Goal: Task Accomplishment & Management: Use online tool/utility

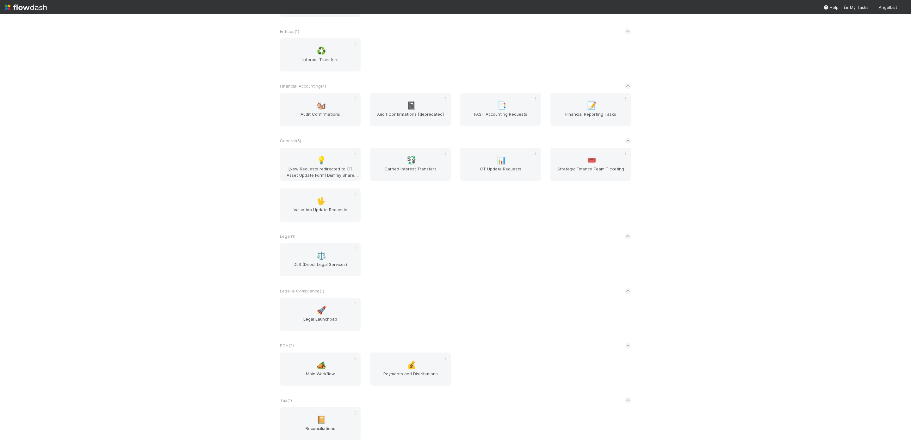
scroll to position [243, 0]
click at [324, 364] on div "🏕️ Main Workflow" at bounding box center [320, 369] width 81 height 33
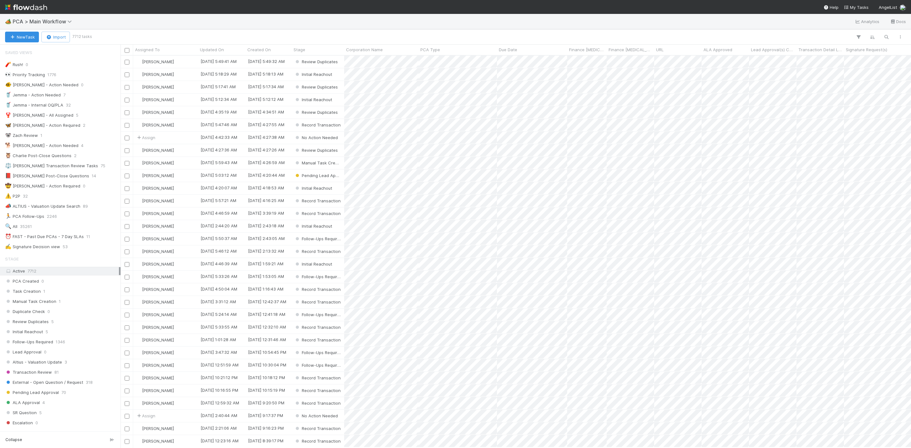
scroll to position [385, 784]
click at [70, 249] on div "✍️ Signature Decision view 53" at bounding box center [62, 247] width 114 height 8
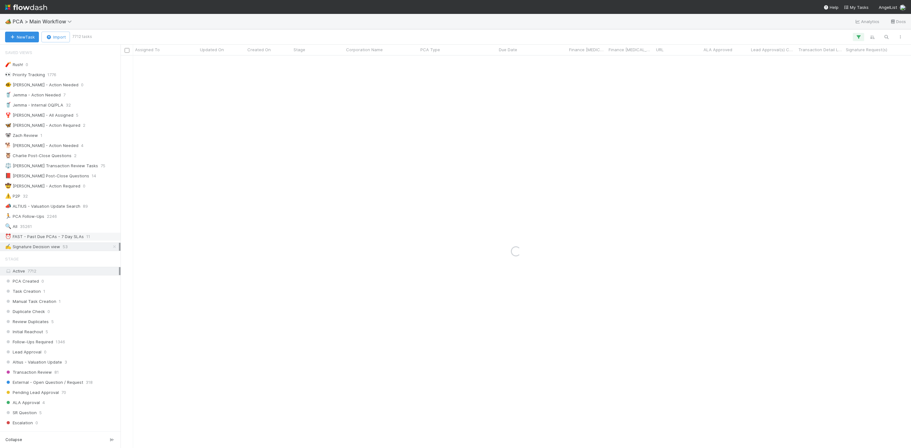
click at [72, 241] on div "⏰ FAST - Past Due PCAs - 7 Day SLAs" at bounding box center [44, 237] width 79 height 8
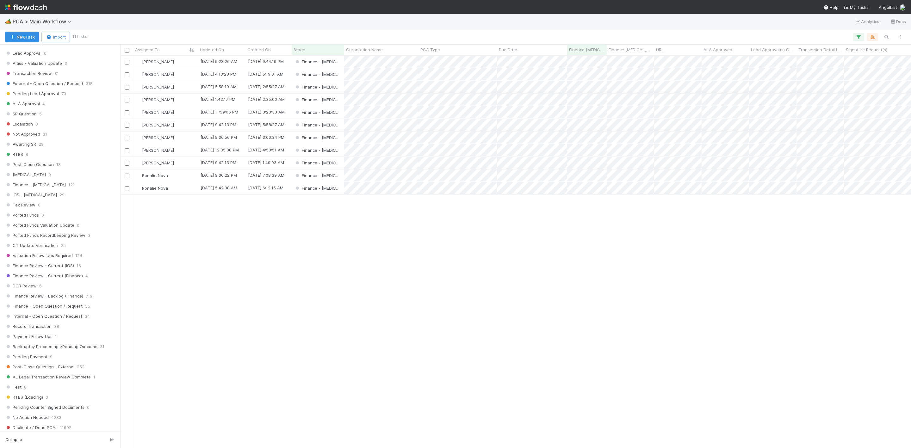
scroll to position [332, 0]
click at [68, 237] on span "Finance Review - Current (IOS)" at bounding box center [39, 233] width 69 height 8
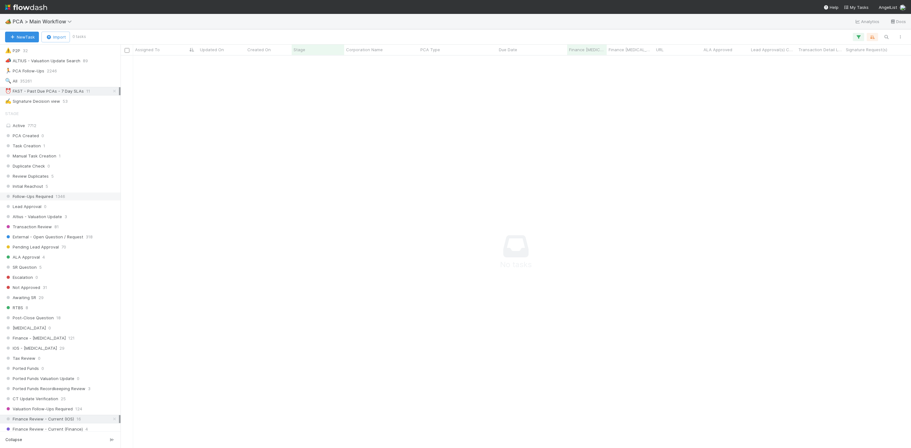
scroll to position [142, 0]
click at [111, 97] on icon at bounding box center [114, 94] width 6 height 4
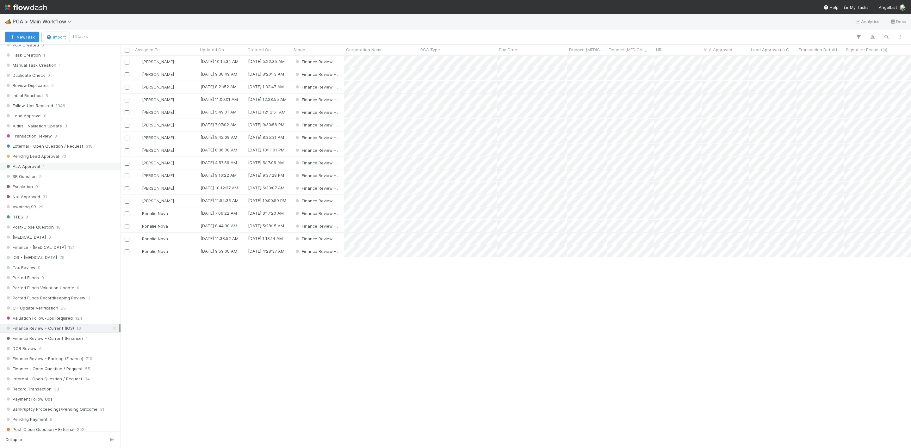
scroll to position [237, 0]
click at [52, 352] on div "DCR Review 6" at bounding box center [62, 348] width 114 height 8
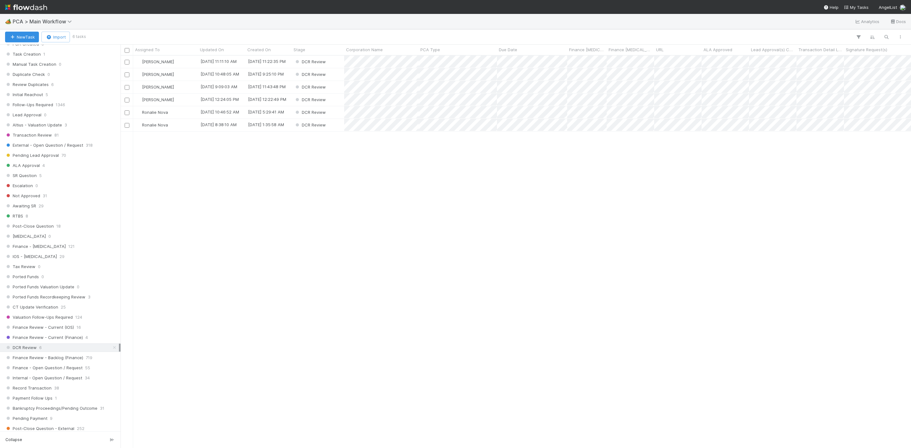
scroll to position [385, 784]
click at [174, 62] on div "[PERSON_NAME]" at bounding box center [165, 62] width 65 height 12
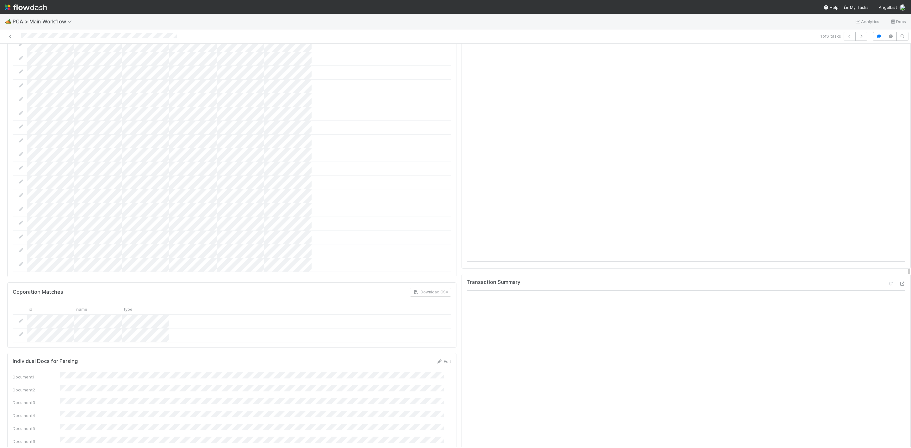
scroll to position [760, 0]
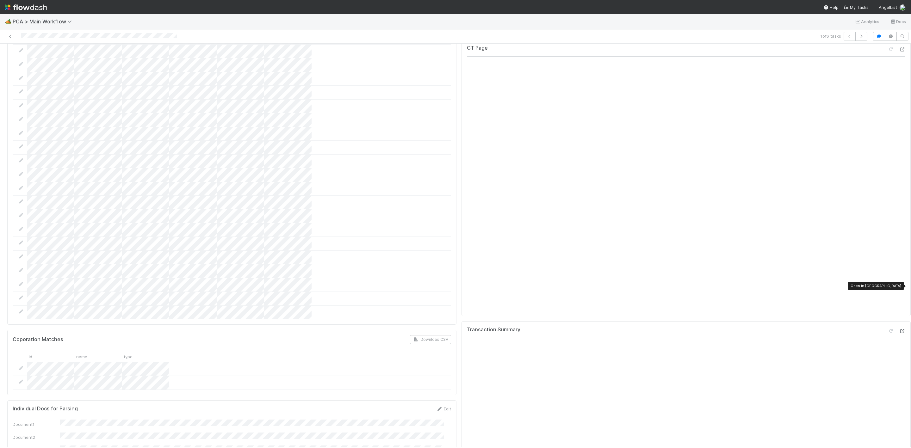
click at [899, 329] on icon at bounding box center [902, 331] width 6 height 4
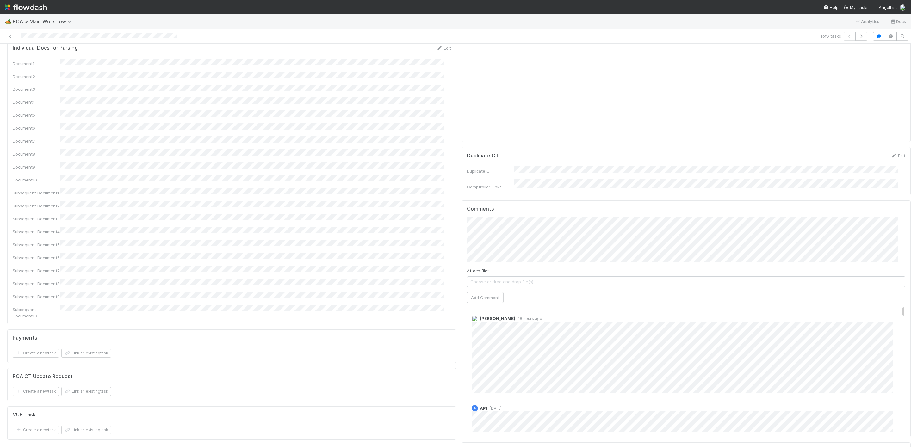
scroll to position [997, 0]
click at [488, 383] on div "Comments Attach files: Choose or drag and drop file(s) Add Comment Roselyn de V…" at bounding box center [686, 443] width 439 height 226
click at [488, 416] on button "Add Comment" at bounding box center [485, 421] width 37 height 11
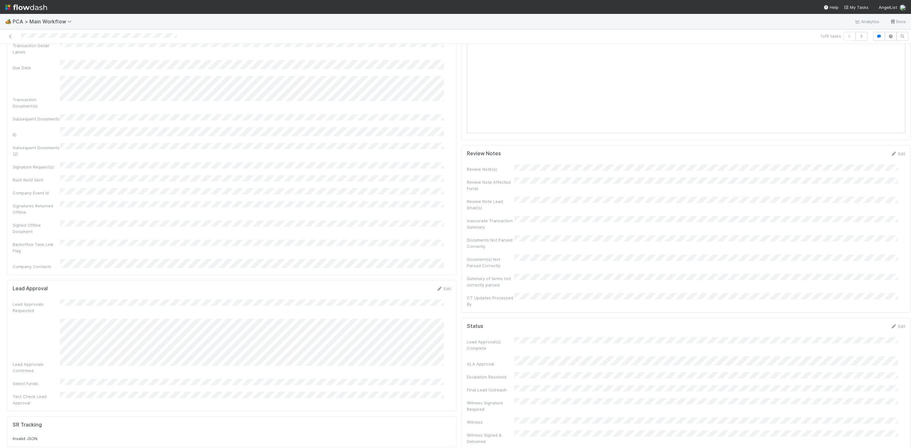
scroll to position [0, 0]
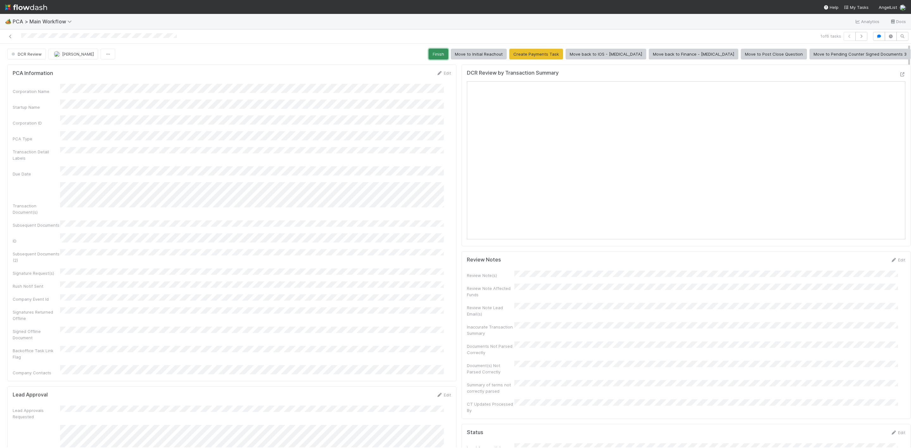
click at [448, 57] on button "Finish" at bounding box center [439, 54] width 20 height 11
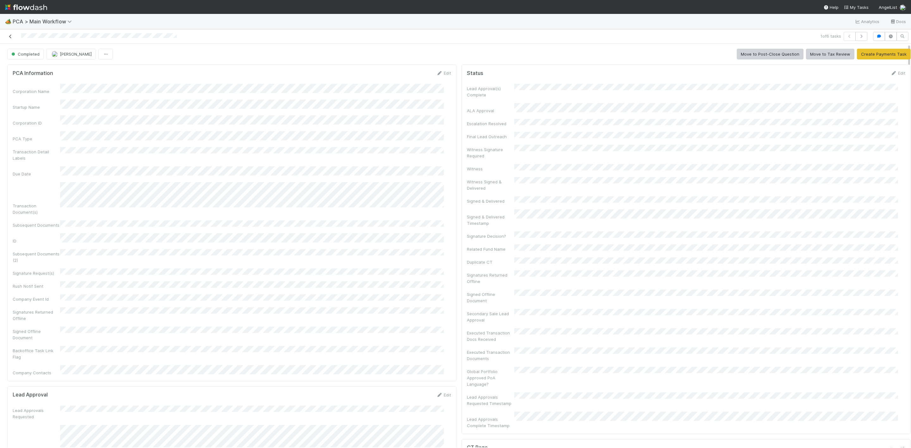
click at [10, 35] on icon at bounding box center [10, 36] width 6 height 4
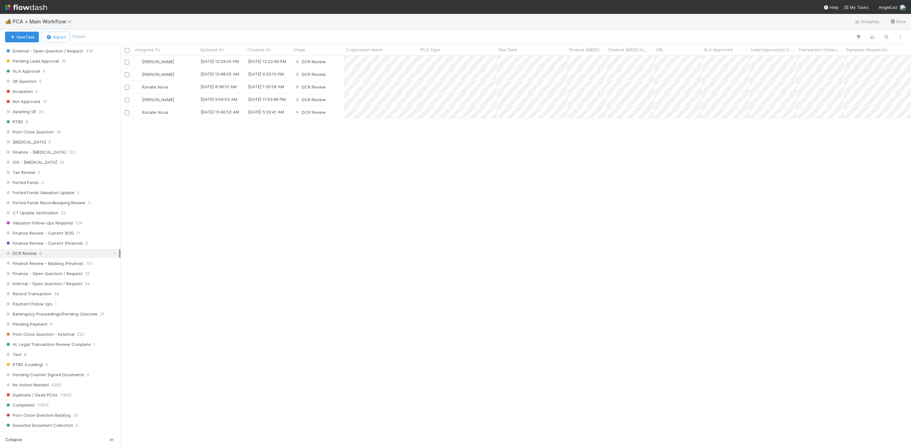
scroll to position [332, 0]
drag, startPoint x: 55, startPoint y: 249, endPoint x: 76, endPoint y: 241, distance: 22.2
click at [55, 237] on span "Finance Review - Current (IOS)" at bounding box center [39, 233] width 69 height 8
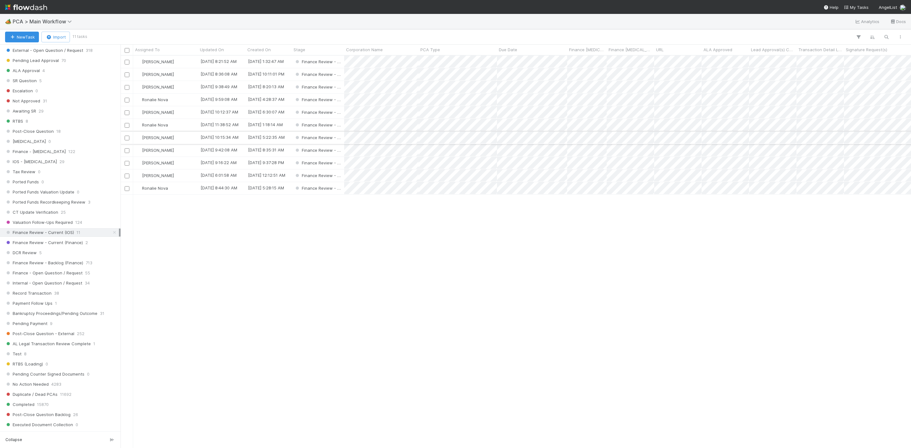
scroll to position [385, 784]
click at [167, 48] on div "Assigned To" at bounding box center [165, 50] width 61 height 6
click at [171, 60] on div "Sort A → Z" at bounding box center [172, 61] width 72 height 9
click at [181, 63] on div "[PERSON_NAME]" at bounding box center [165, 62] width 65 height 12
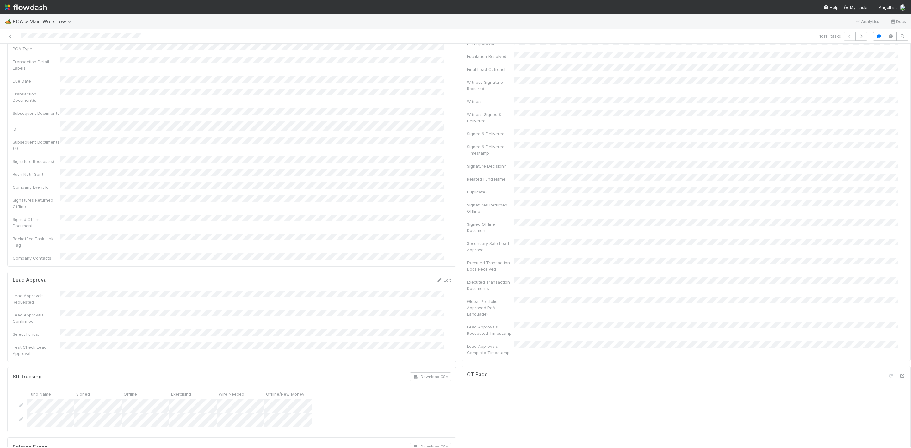
scroll to position [427, 0]
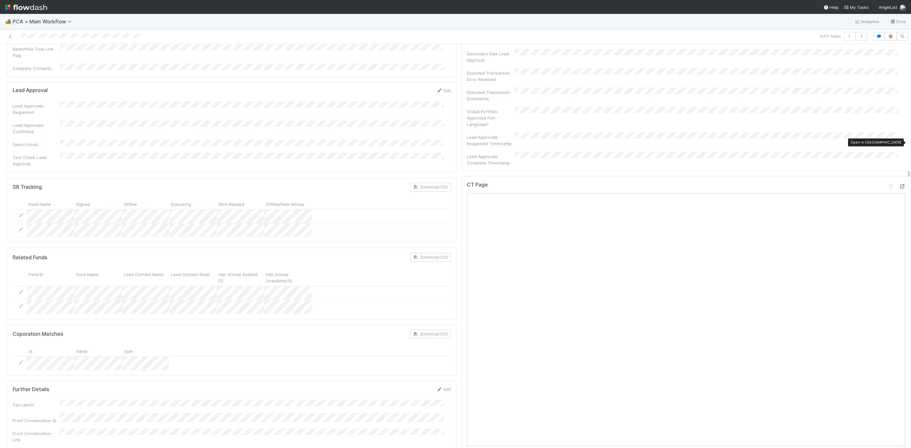
click at [899, 185] on icon at bounding box center [902, 187] width 6 height 4
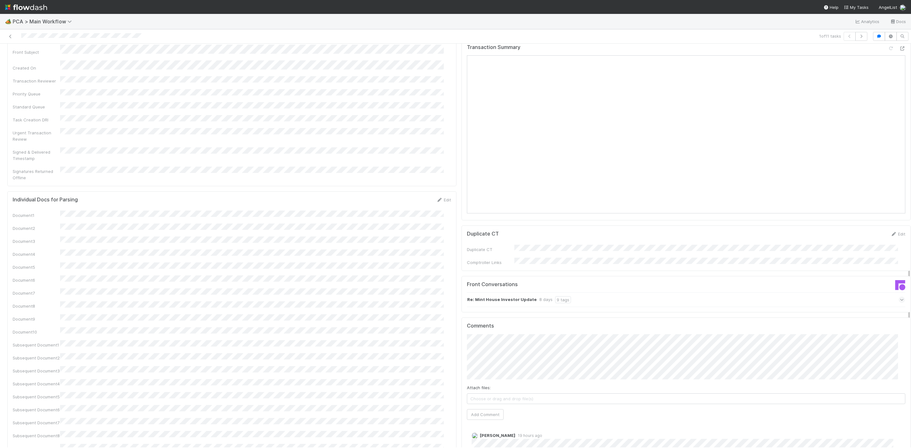
scroll to position [760, 0]
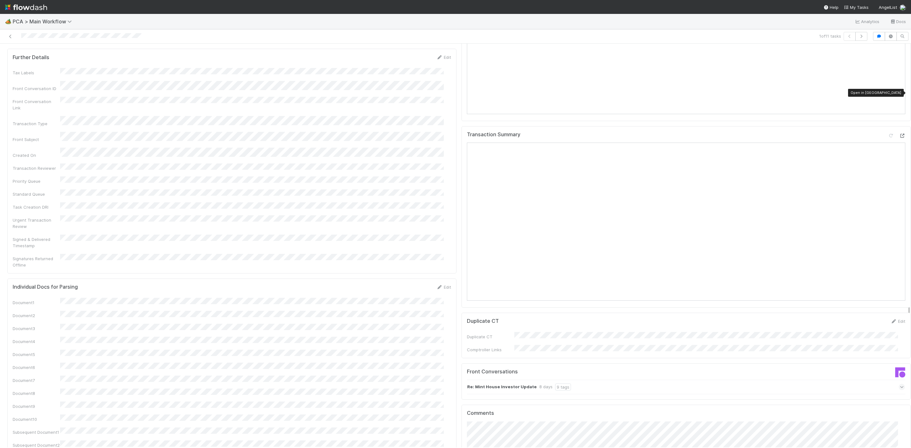
click at [899, 134] on icon at bounding box center [902, 136] width 6 height 4
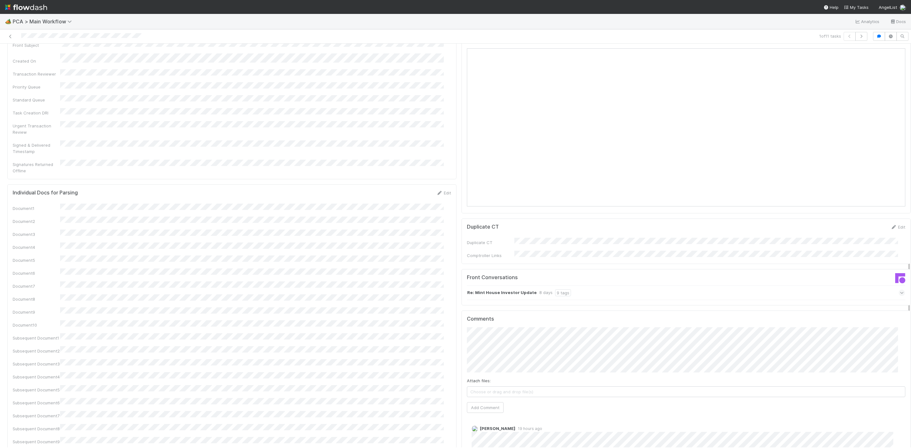
scroll to position [902, 0]
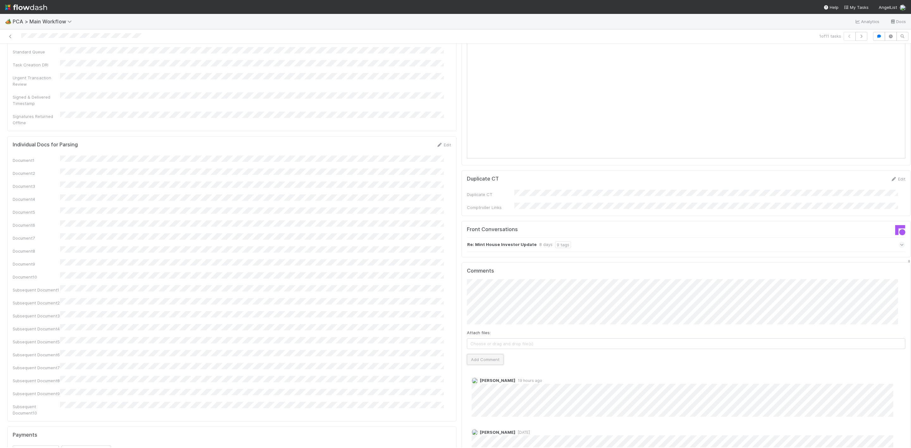
click at [480, 354] on button "Add Comment" at bounding box center [485, 359] width 37 height 11
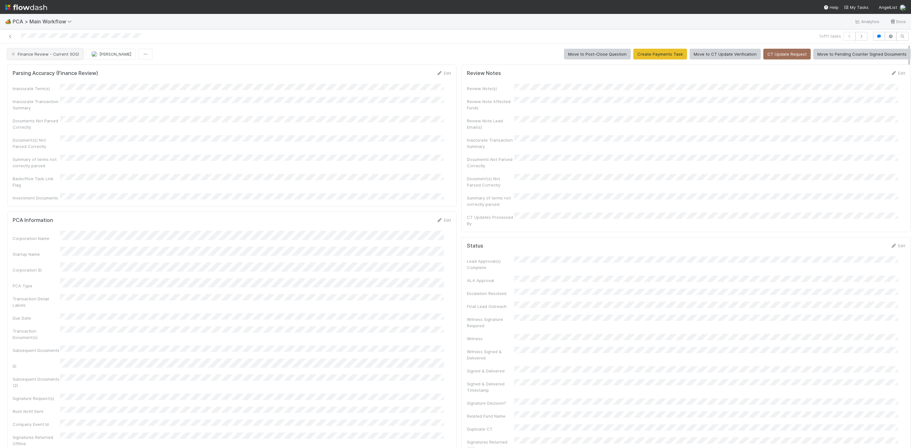
click at [52, 55] on span "Finance Review - Current (IOS)" at bounding box center [44, 54] width 69 height 5
click at [57, 102] on div "Completed" at bounding box center [49, 106] width 89 height 11
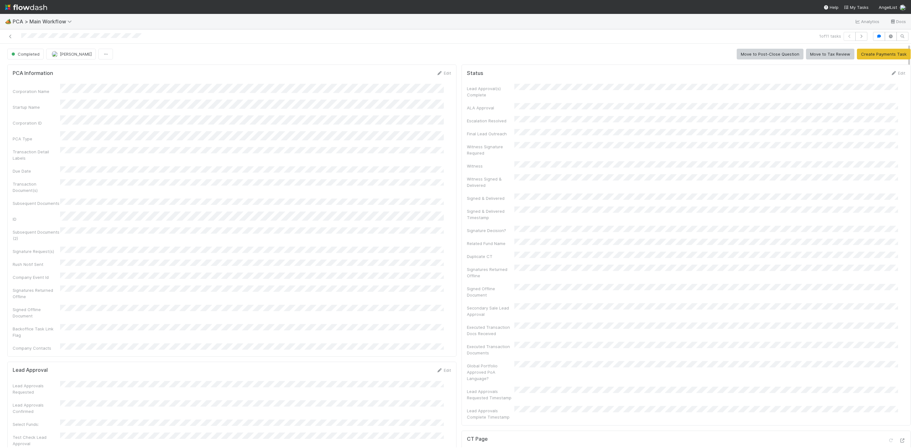
click at [6, 33] on div at bounding box center [220, 36] width 435 height 9
click at [9, 36] on icon at bounding box center [10, 36] width 6 height 4
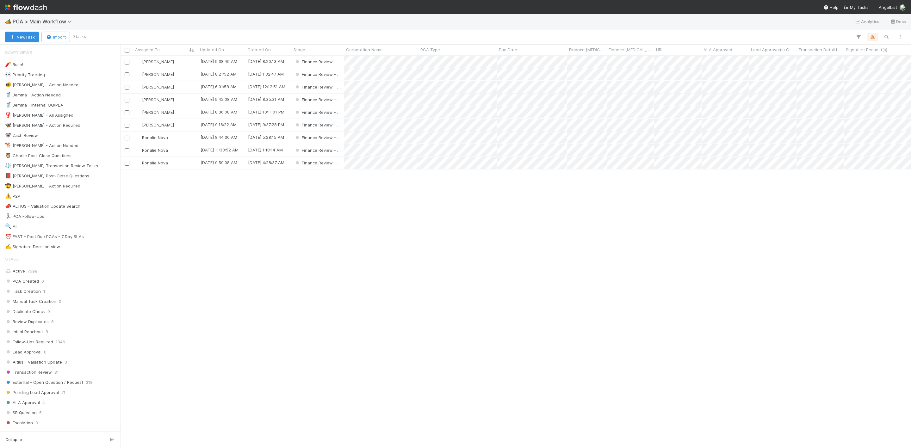
scroll to position [385, 784]
drag, startPoint x: 186, startPoint y: 65, endPoint x: 203, endPoint y: 0, distance: 66.8
click at [186, 64] on div "[PERSON_NAME]" at bounding box center [165, 62] width 65 height 12
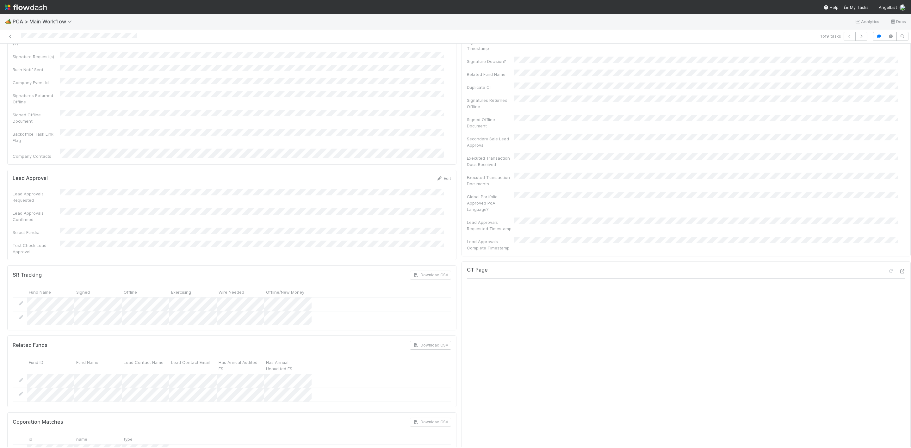
scroll to position [380, 0]
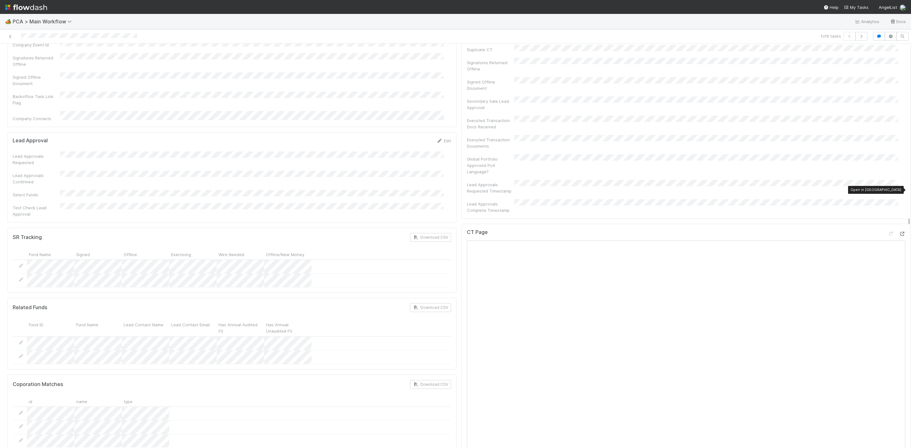
click at [899, 232] on icon at bounding box center [902, 234] width 6 height 4
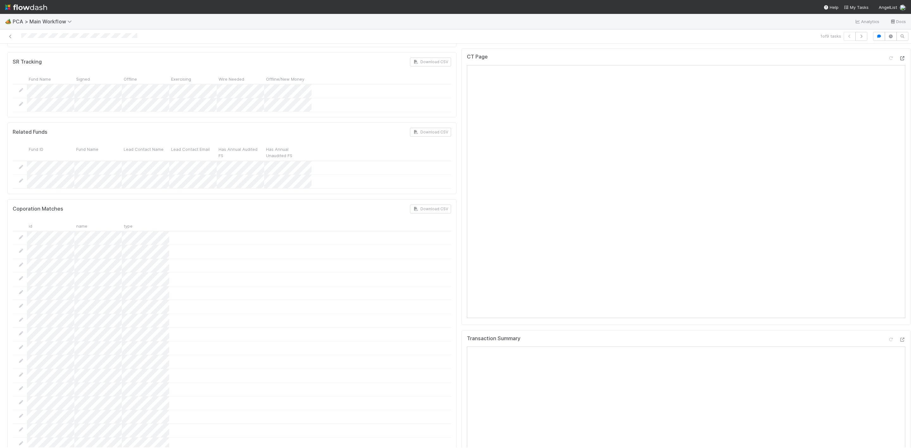
scroll to position [570, 0]
click at [899, 322] on div at bounding box center [902, 325] width 6 height 6
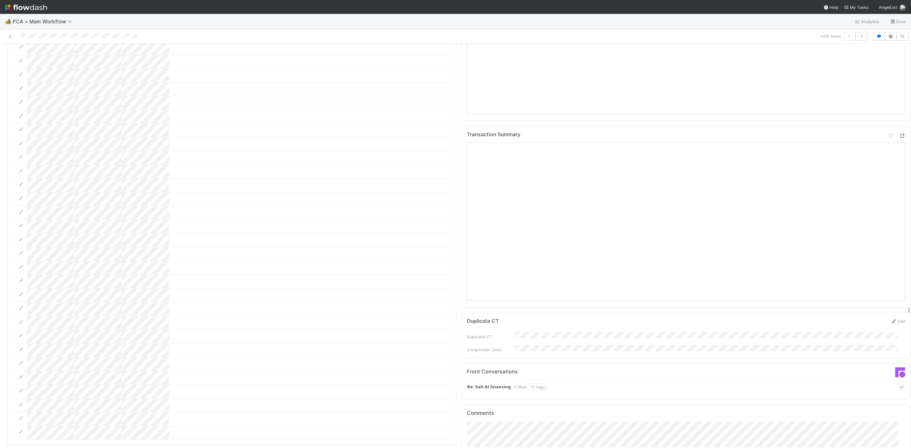
scroll to position [949, 0]
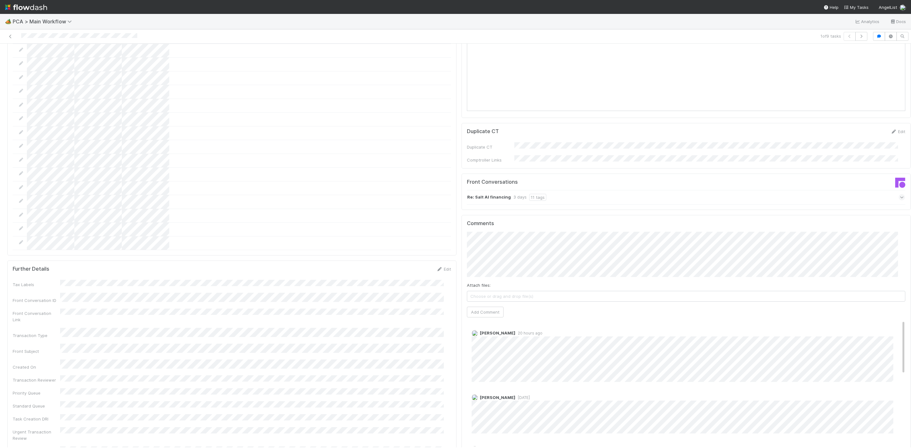
click at [600, 390] on div "Roselyn de Villa 1 day ago" at bounding box center [690, 412] width 446 height 44
click at [502, 212] on span "[PERSON_NAME]" at bounding box center [498, 213] width 32 height 5
click at [327, 203] on div "Parsing Accuracy (Finance Review) Edit Inaccurate Term(s) Inaccurate Transactio…" at bounding box center [459, 6] width 909 height 1786
click at [467, 307] on button "Add Comment" at bounding box center [485, 312] width 37 height 11
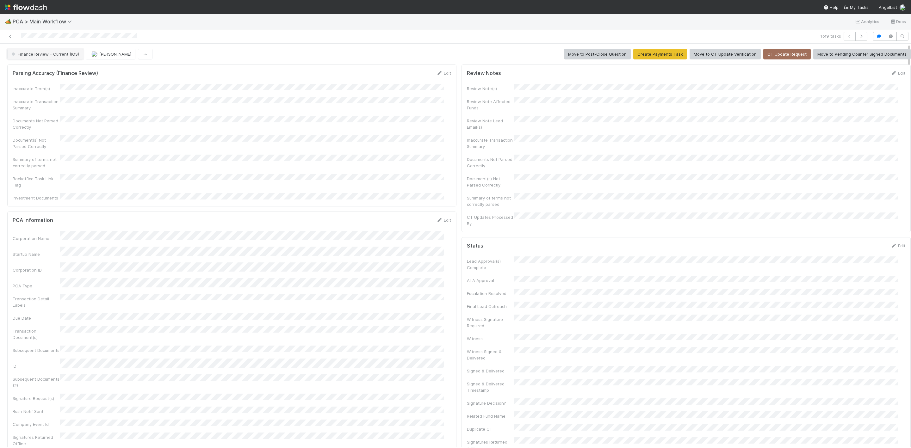
click at [60, 59] on button "Finance Review - Current (IOS)" at bounding box center [45, 54] width 76 height 11
click at [68, 68] on div "[MEDICAL_DATA]" at bounding box center [49, 70] width 89 height 11
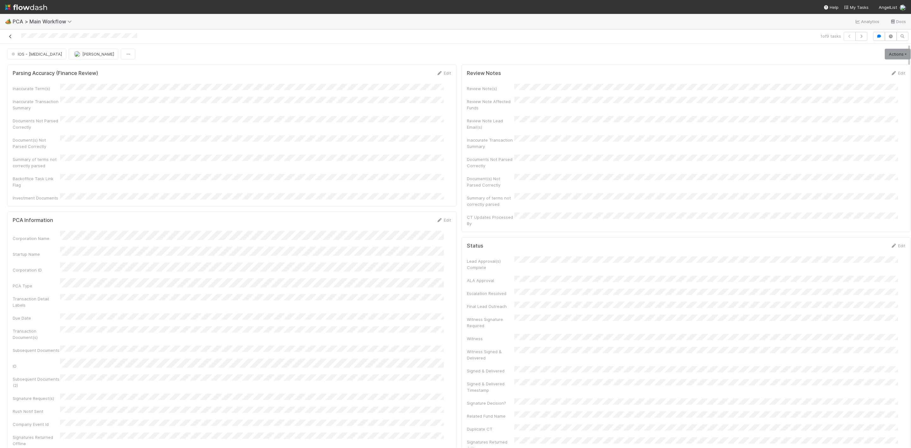
click at [12, 36] on icon at bounding box center [10, 36] width 6 height 4
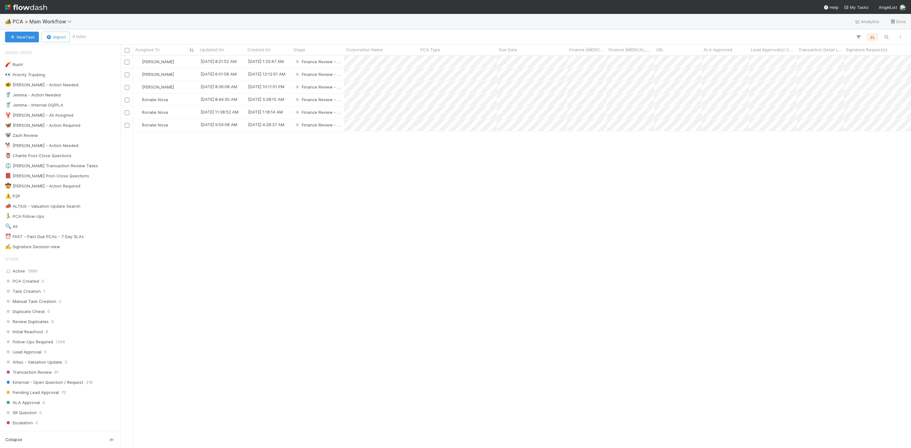
scroll to position [385, 784]
click at [176, 61] on div "[PERSON_NAME]" at bounding box center [165, 62] width 65 height 12
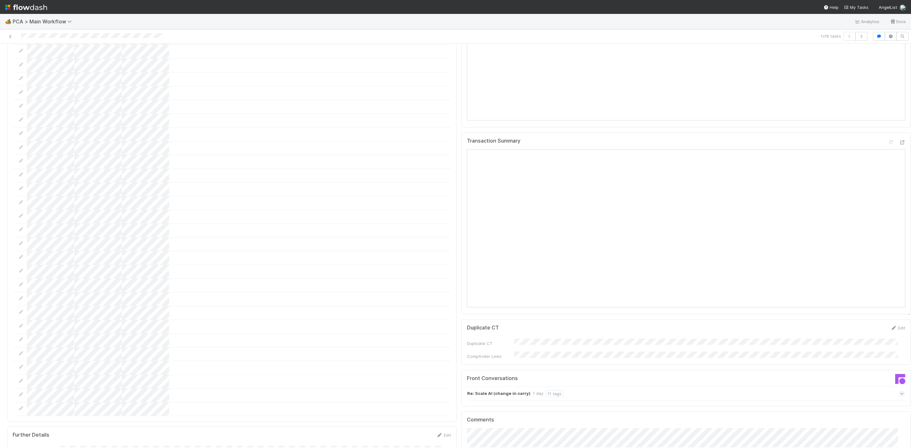
scroll to position [760, 0]
click at [899, 140] on icon at bounding box center [902, 142] width 6 height 4
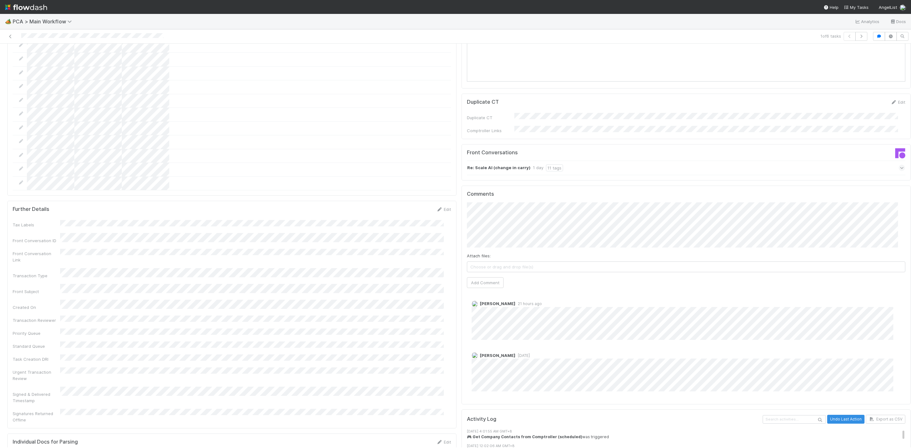
scroll to position [997, 0]
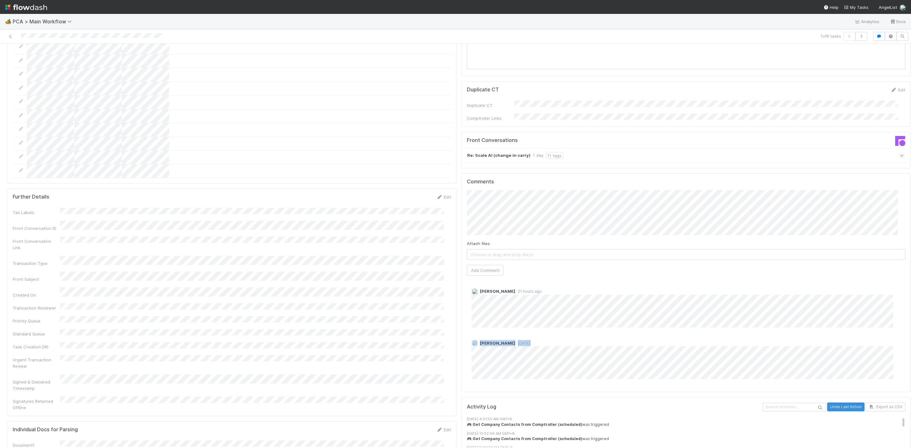
click at [586, 309] on div "Roselyn de Villa 21 hours ago Charlie Bell 1 day ago" at bounding box center [690, 332] width 446 height 109
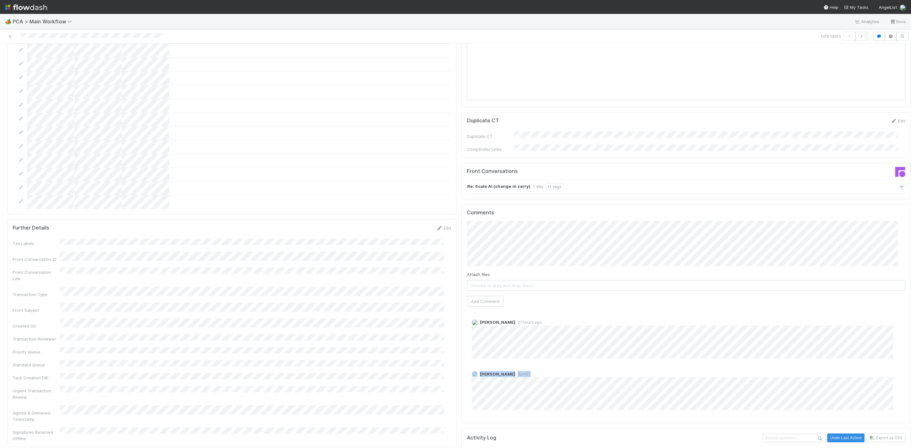
scroll to position [949, 0]
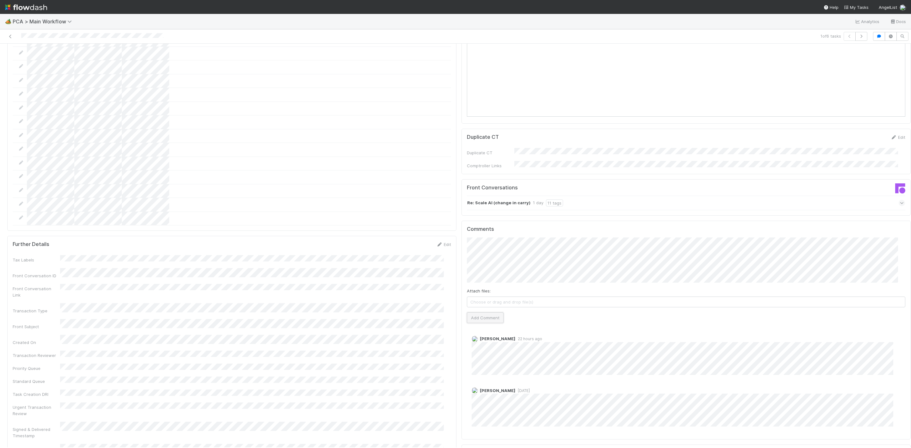
click at [478, 313] on button "Add Comment" at bounding box center [485, 318] width 37 height 11
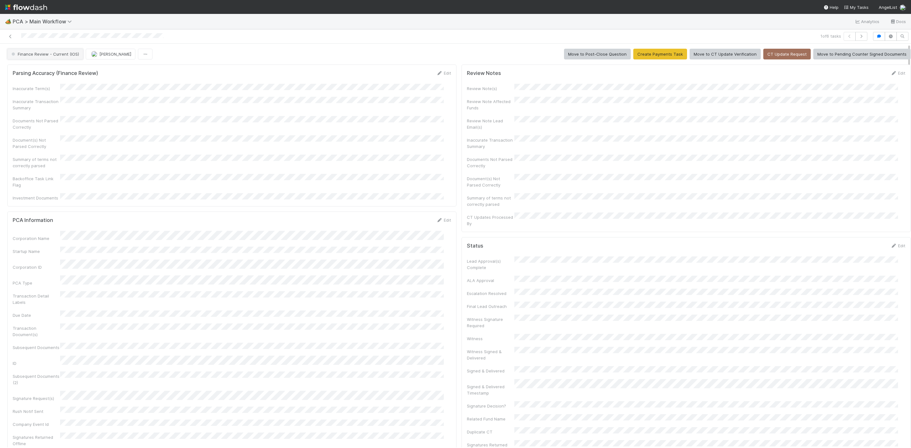
click at [41, 54] on span "Finance Review - Current (IOS)" at bounding box center [44, 54] width 69 height 5
click at [33, 106] on span "Completed" at bounding box center [23, 106] width 29 height 5
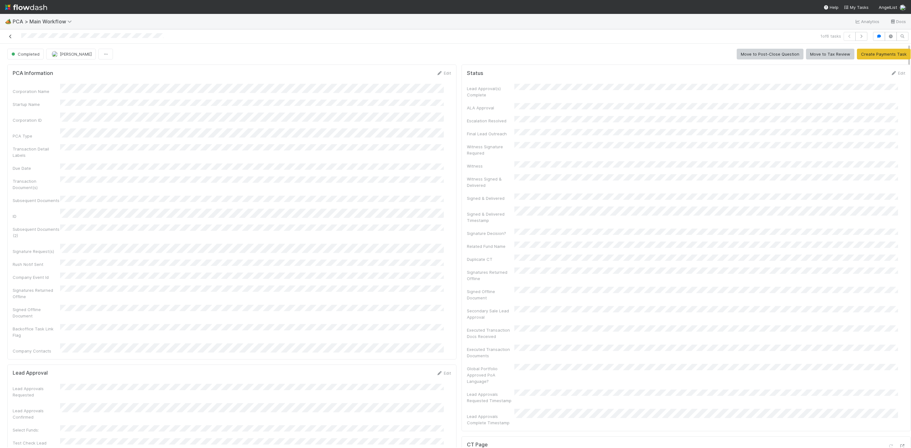
click at [11, 37] on icon at bounding box center [10, 36] width 6 height 4
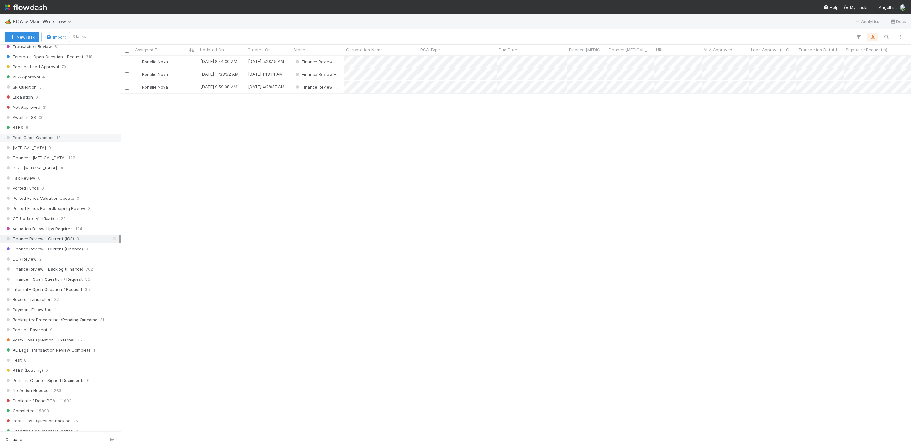
scroll to position [332, 0]
click at [48, 267] on span "Finance Review - Backlog (Finance)" at bounding box center [44, 263] width 78 height 8
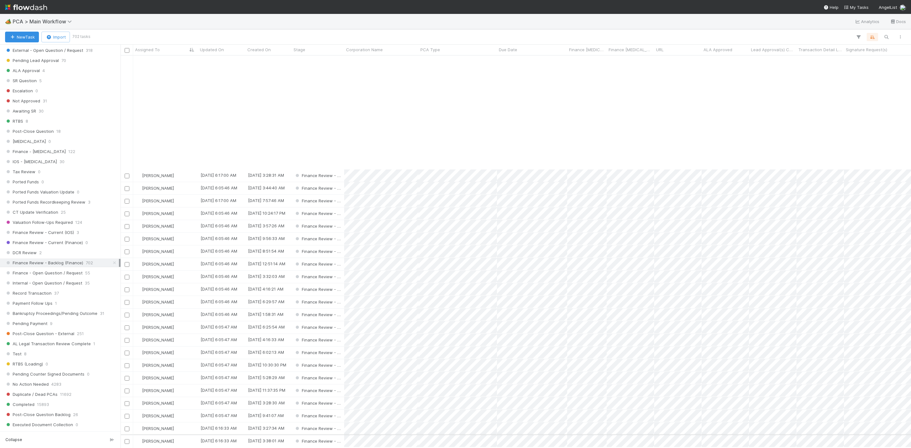
scroll to position [142, 0]
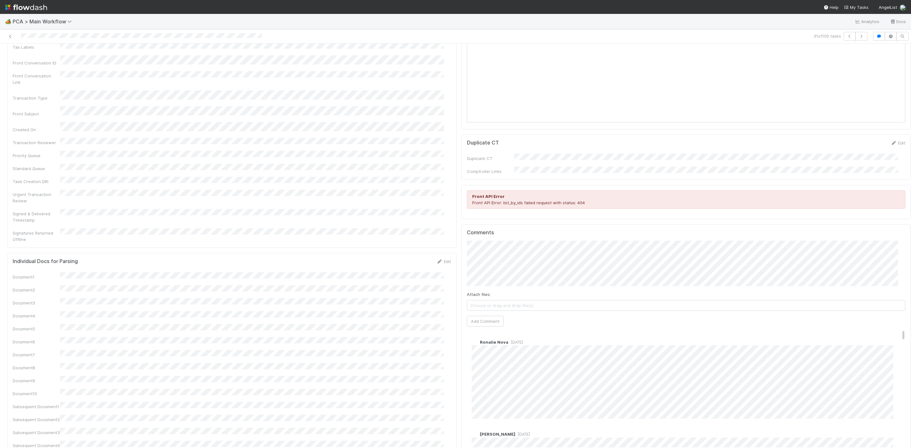
scroll to position [949, 0]
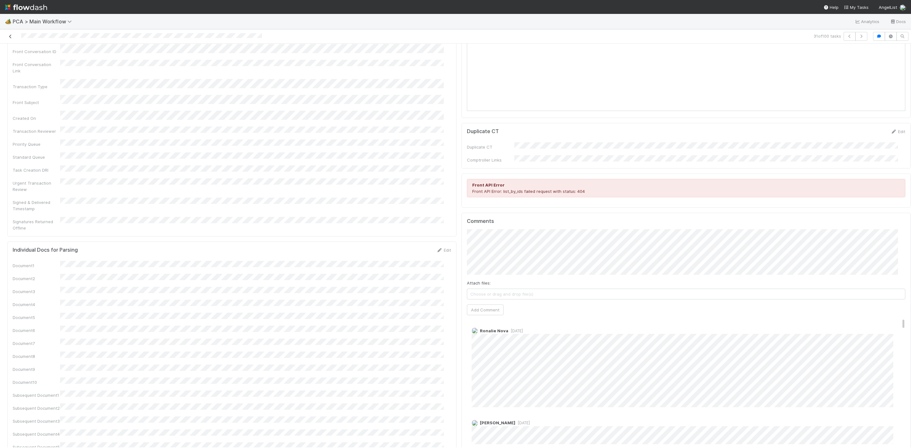
click at [9, 35] on icon at bounding box center [10, 36] width 6 height 4
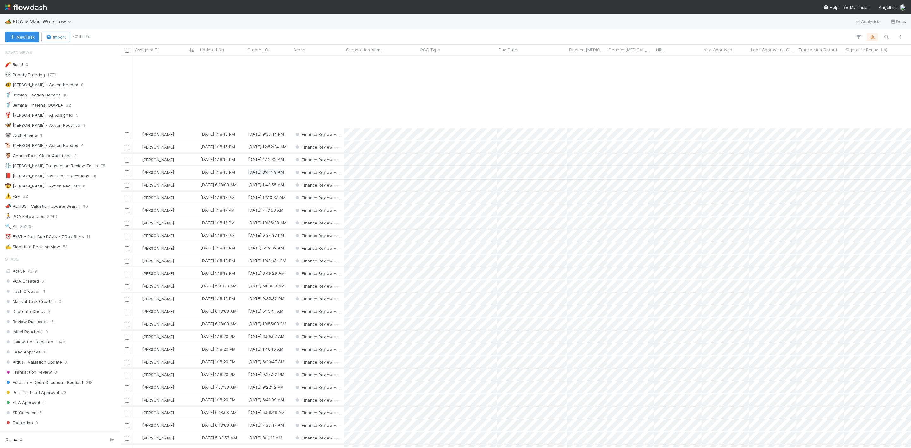
scroll to position [617, 0]
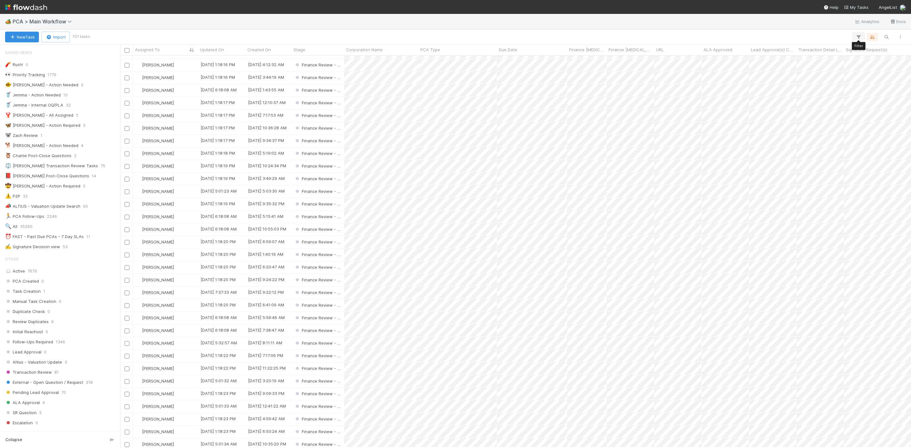
click at [863, 34] on button "button" at bounding box center [858, 37] width 11 height 8
click at [891, 37] on div "Add Filter" at bounding box center [455, 224] width 911 height 448
click at [888, 35] on icon "button" at bounding box center [887, 37] width 6 height 6
type input "follow"
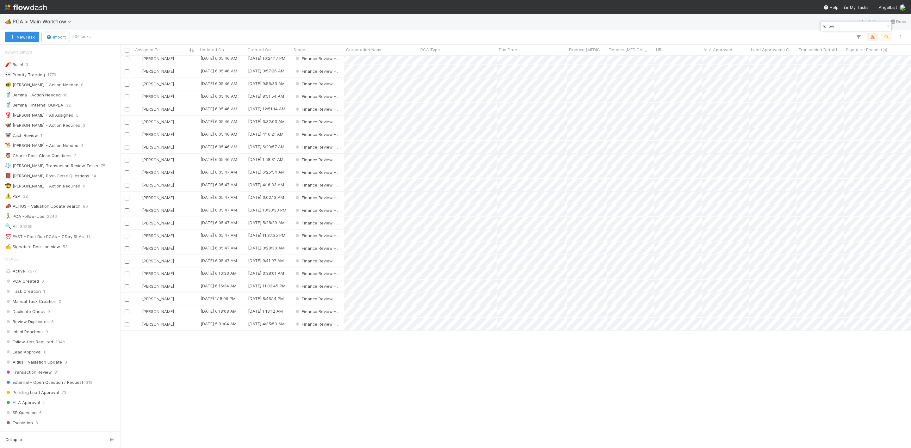
scroll to position [0, 0]
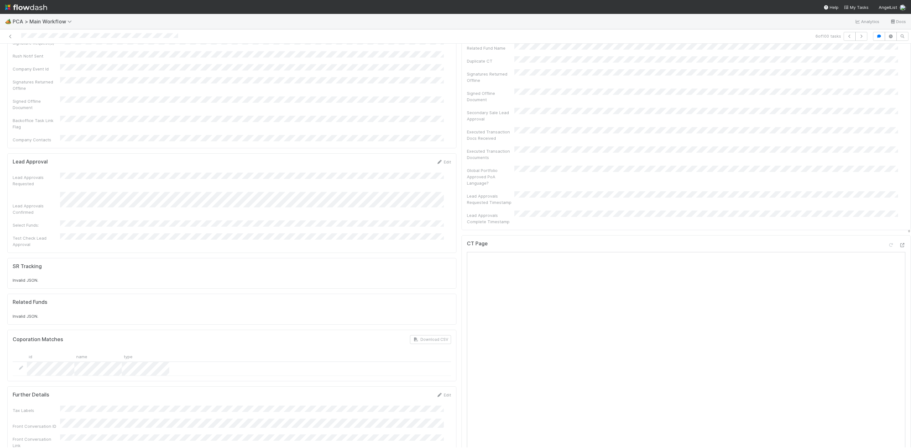
scroll to position [427, 0]
click at [899, 187] on icon at bounding box center [902, 189] width 6 height 4
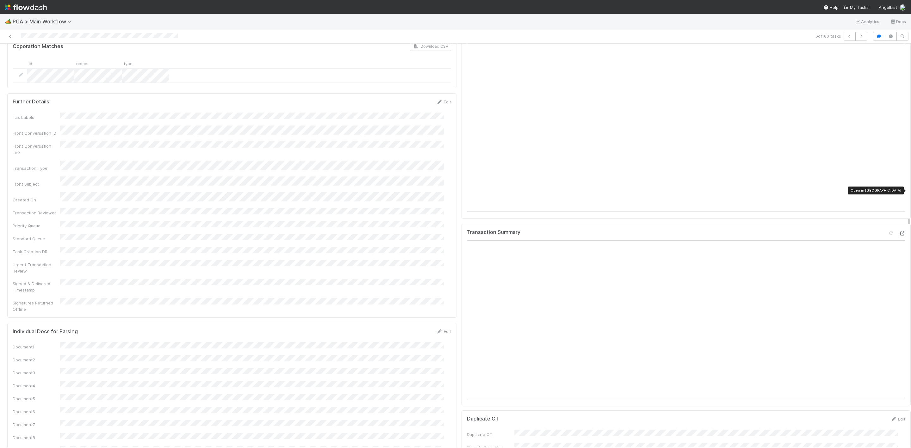
click at [899, 232] on icon at bounding box center [902, 234] width 6 height 4
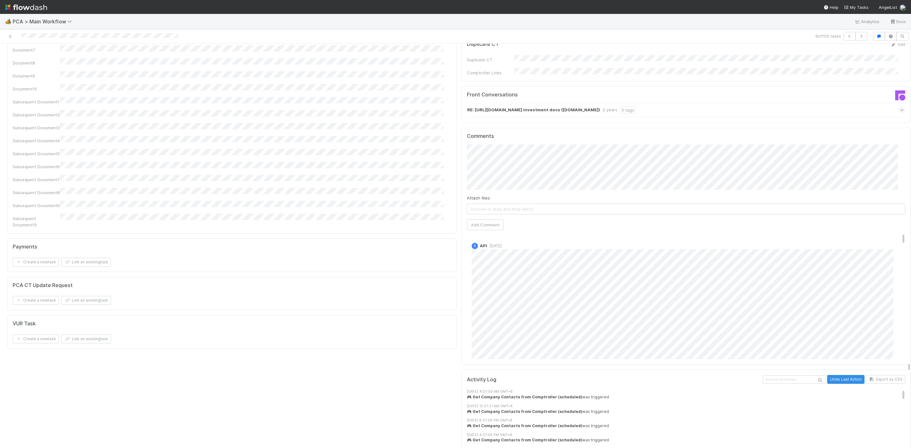
scroll to position [949, 0]
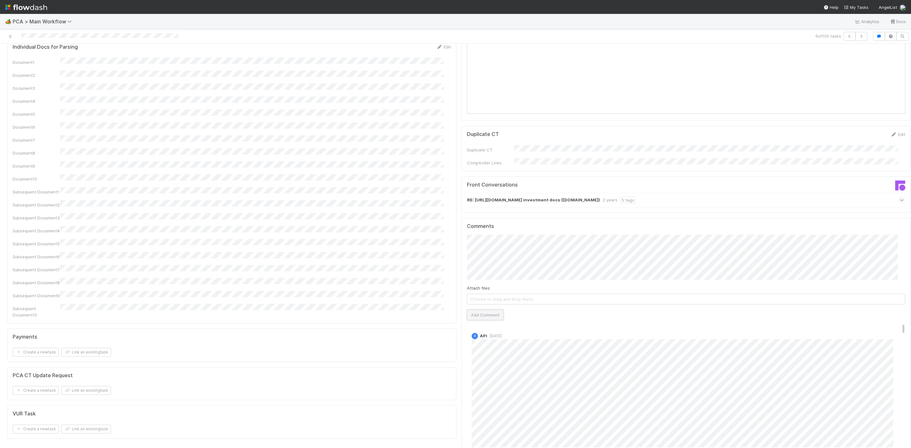
click at [477, 310] on button "Add Comment" at bounding box center [485, 315] width 37 height 11
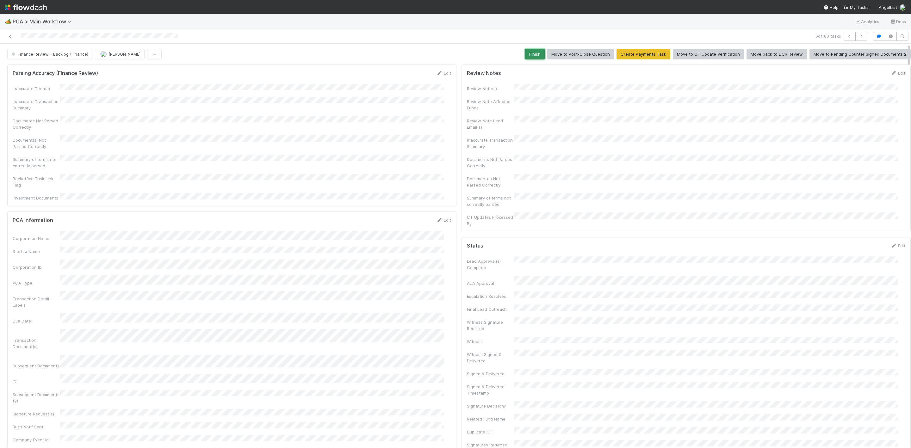
click at [525, 50] on button "Finish" at bounding box center [535, 54] width 20 height 11
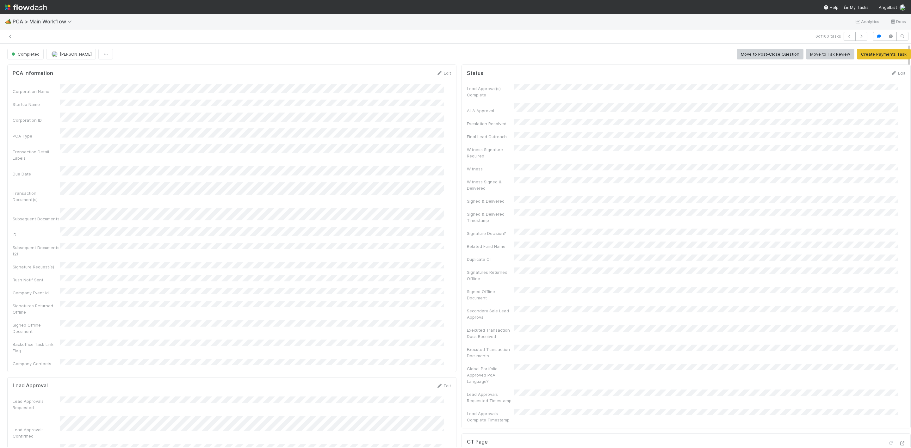
scroll to position [7, 0]
click at [11, 34] on icon at bounding box center [10, 36] width 6 height 4
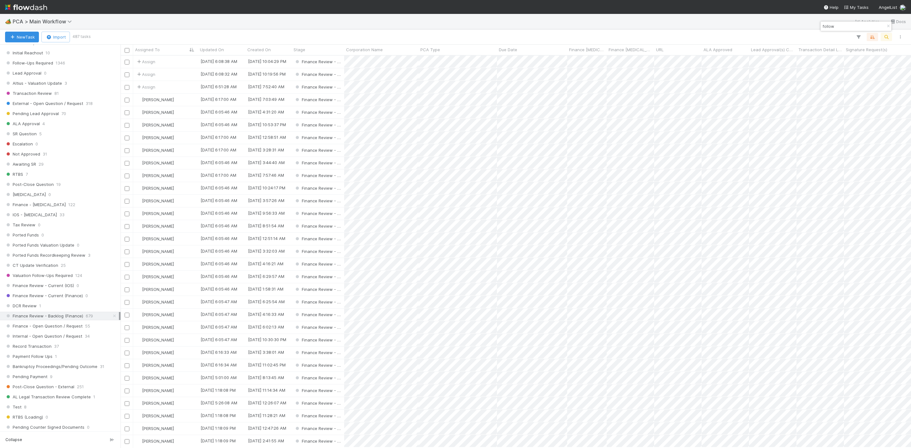
scroll to position [285, 0]
click at [37, 304] on div "DCR Review 1" at bounding box center [62, 301] width 114 height 8
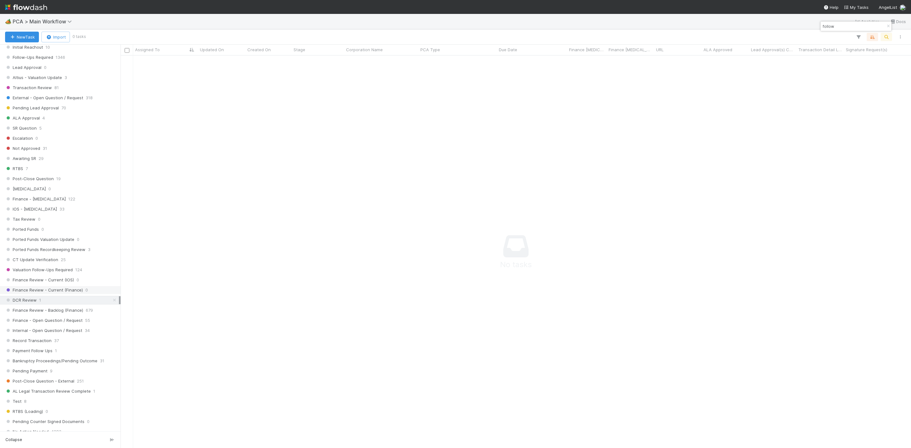
scroll to position [378, 777]
click at [65, 315] on span "Finance Review - Backlog (Finance)" at bounding box center [44, 311] width 78 height 8
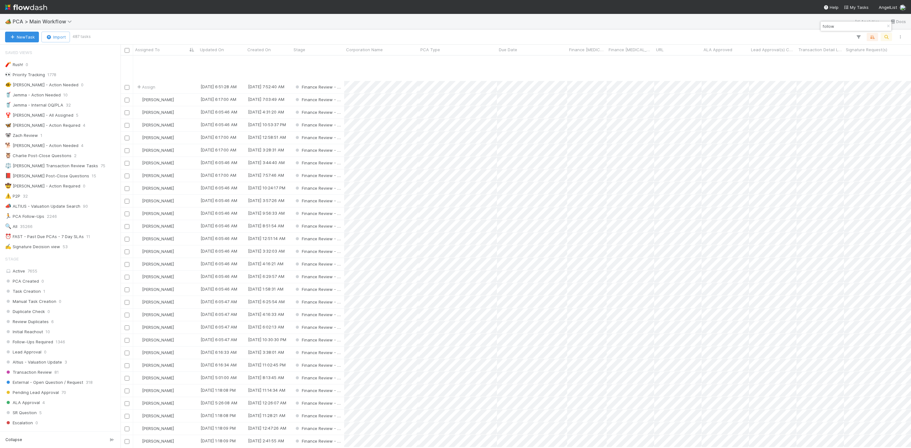
scroll to position [47, 0]
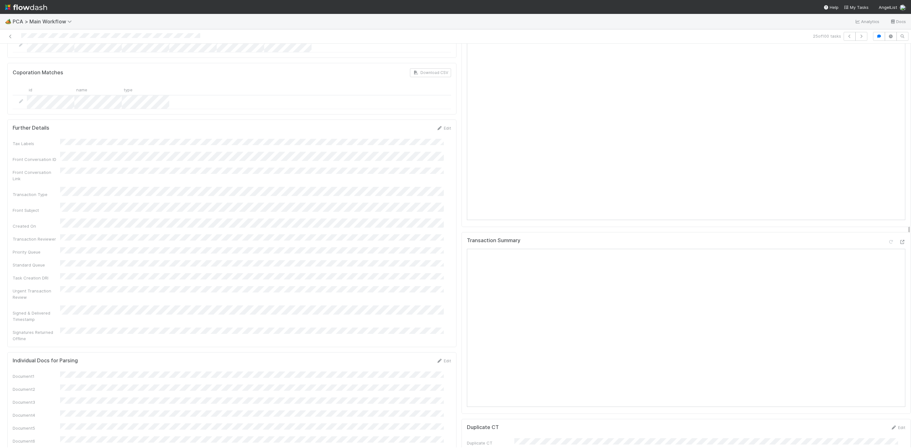
scroll to position [760, 0]
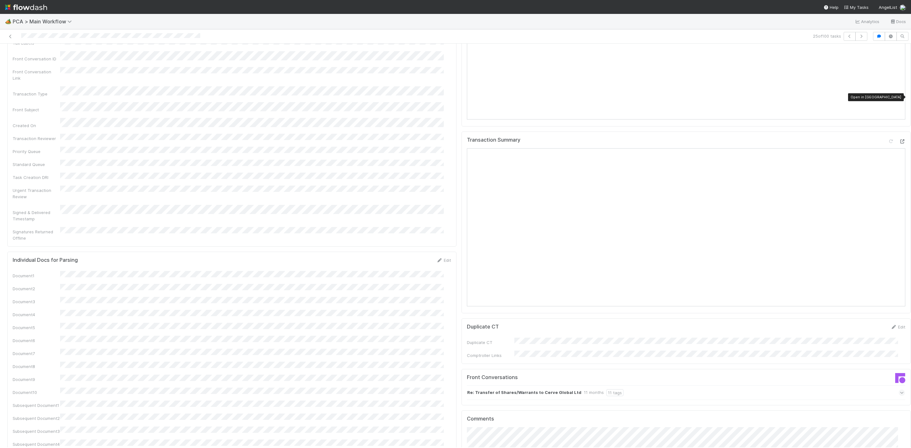
click at [899, 140] on icon at bounding box center [902, 142] width 6 height 4
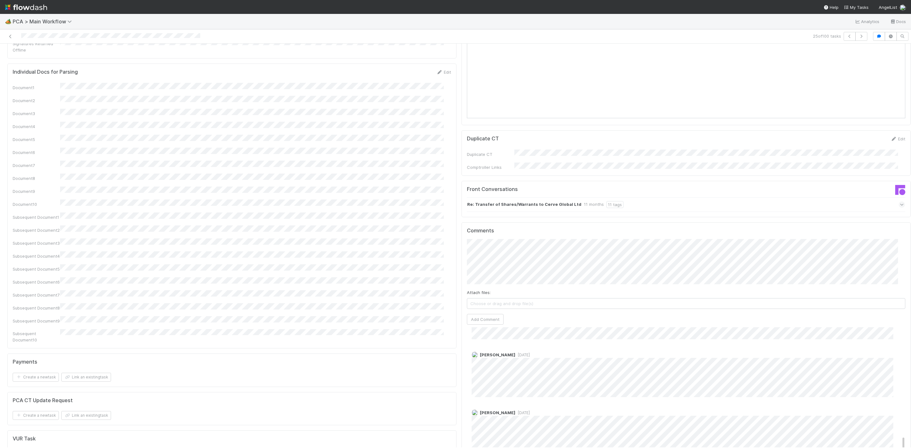
scroll to position [949, 0]
click at [473, 313] on button "Add Comment" at bounding box center [485, 318] width 37 height 11
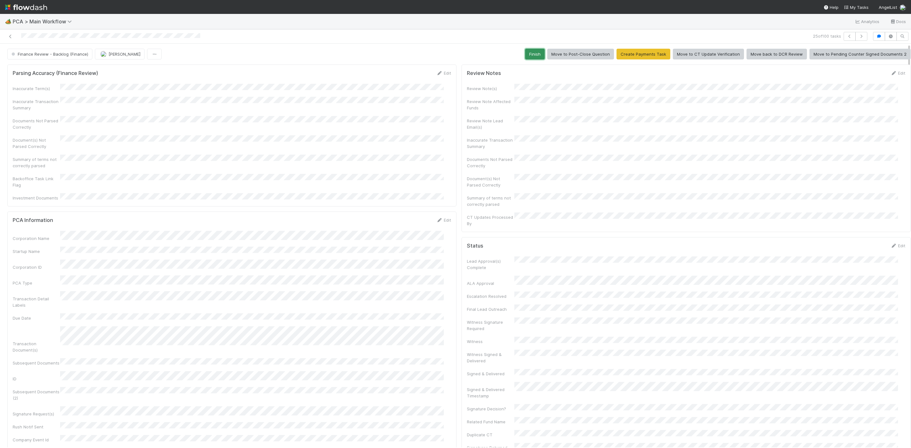
click at [525, 53] on button "Finish" at bounding box center [535, 54] width 20 height 11
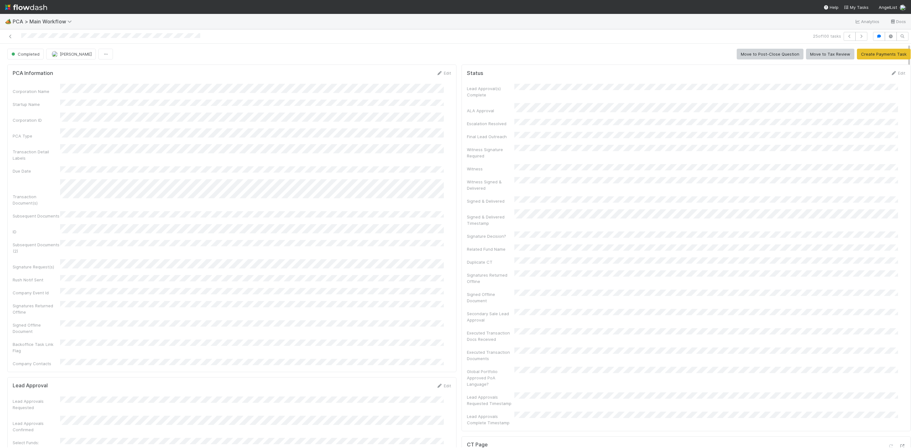
scroll to position [53, 0]
click at [11, 36] on icon at bounding box center [10, 36] width 6 height 4
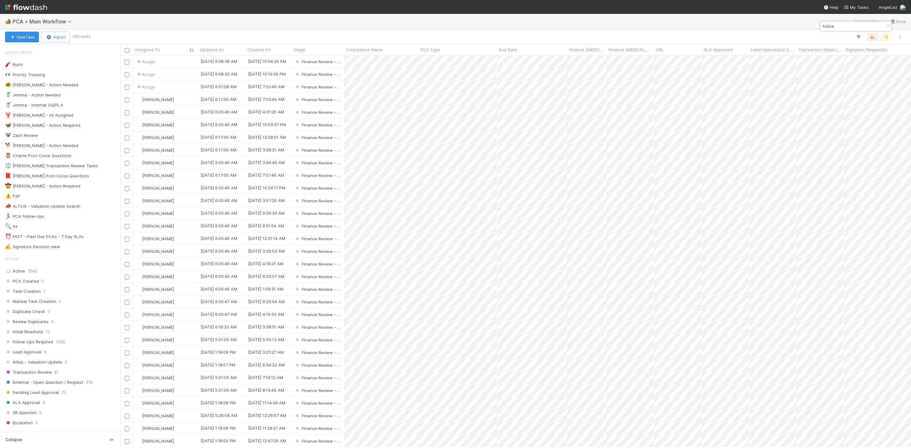
scroll to position [385, 784]
click at [182, 316] on div "[PERSON_NAME]" at bounding box center [165, 315] width 65 height 12
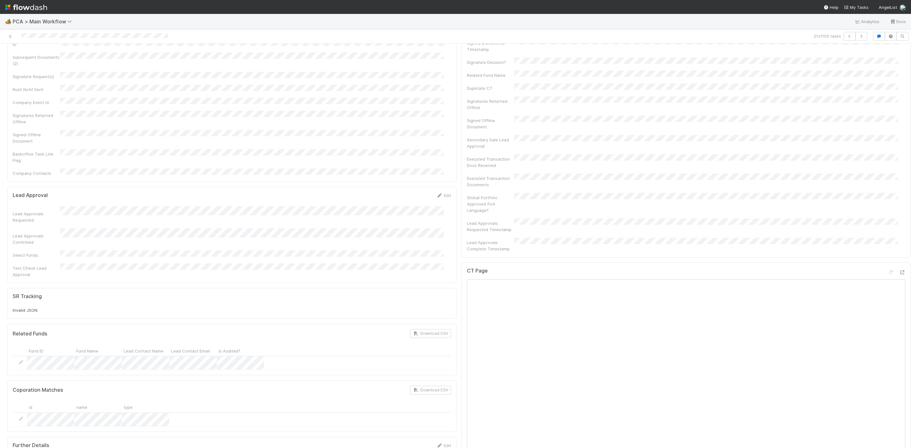
scroll to position [332, 0]
click at [899, 279] on icon at bounding box center [902, 281] width 6 height 4
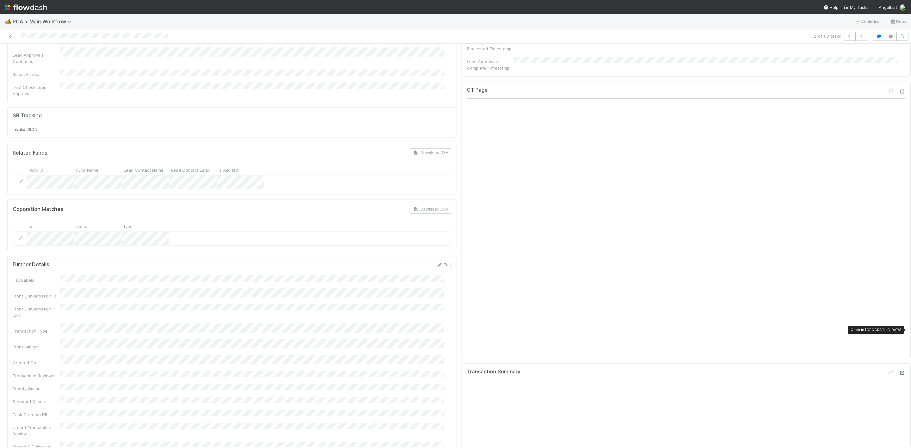
click at [899, 371] on icon at bounding box center [902, 373] width 6 height 4
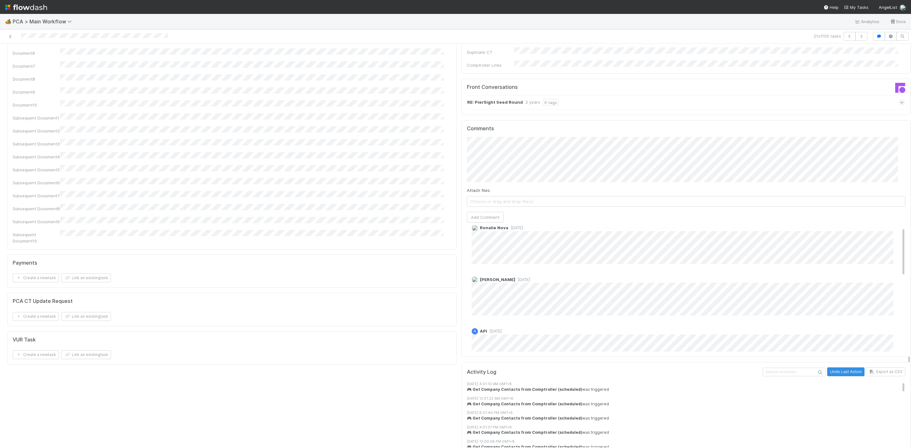
scroll to position [0, 0]
click at [485, 212] on button "Add Comment" at bounding box center [485, 217] width 37 height 11
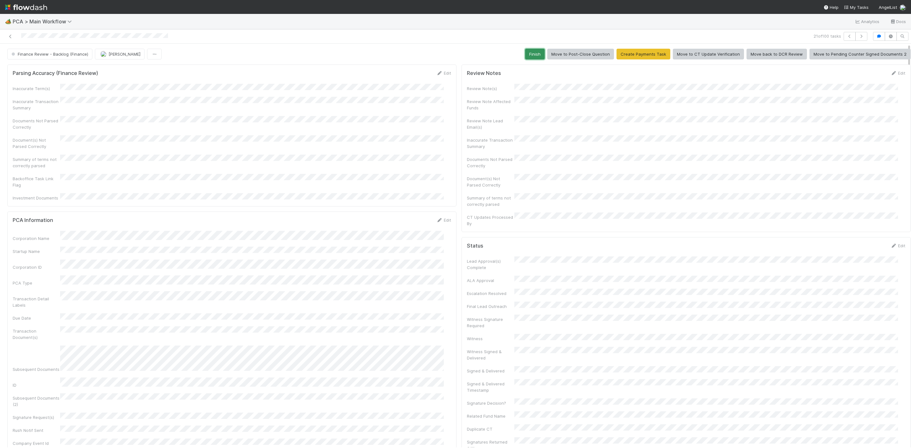
click at [535, 52] on button "Finish" at bounding box center [535, 54] width 20 height 11
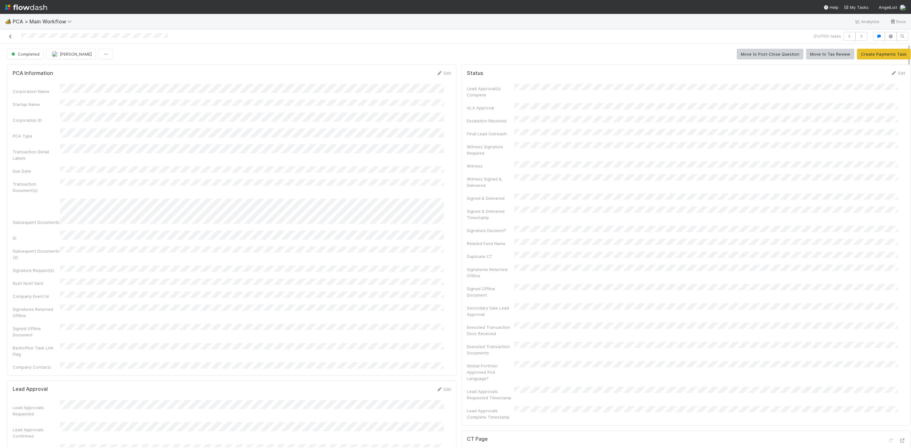
click at [10, 37] on icon at bounding box center [10, 36] width 6 height 4
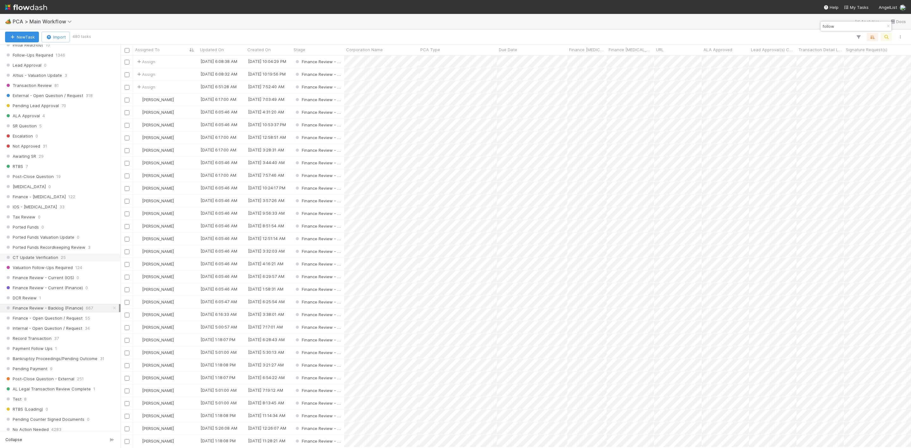
scroll to position [332, 0]
click at [184, 305] on div "[PERSON_NAME]" at bounding box center [165, 302] width 65 height 12
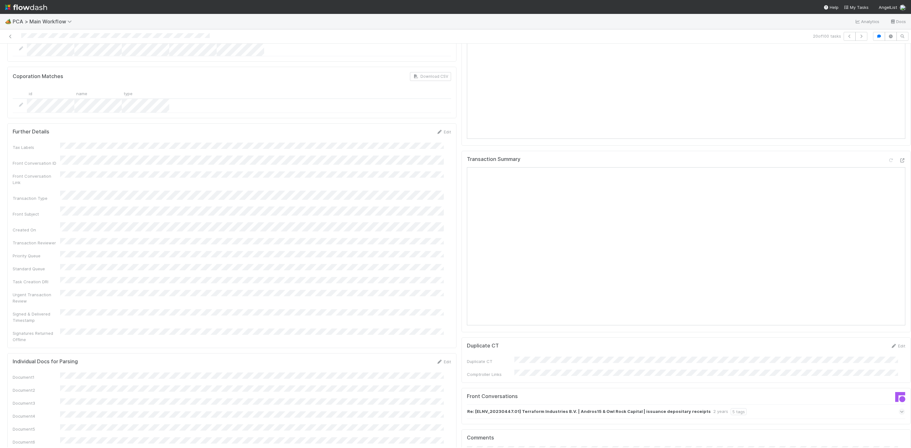
scroll to position [712, 0]
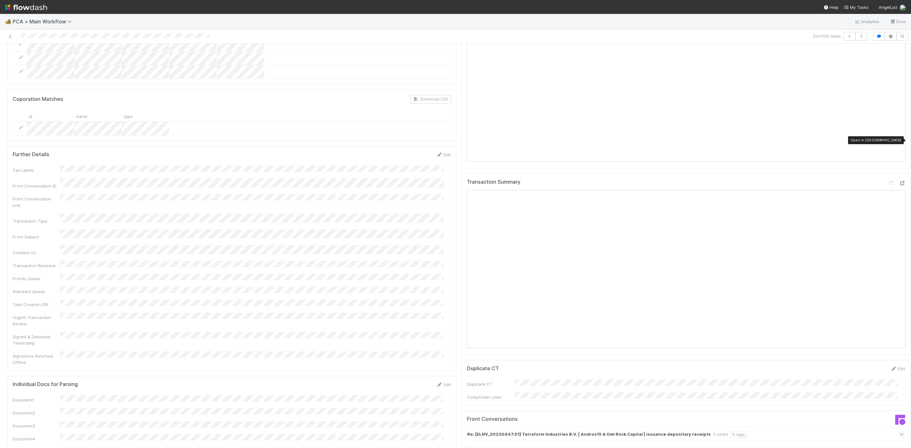
click at [899, 180] on div at bounding box center [902, 183] width 6 height 6
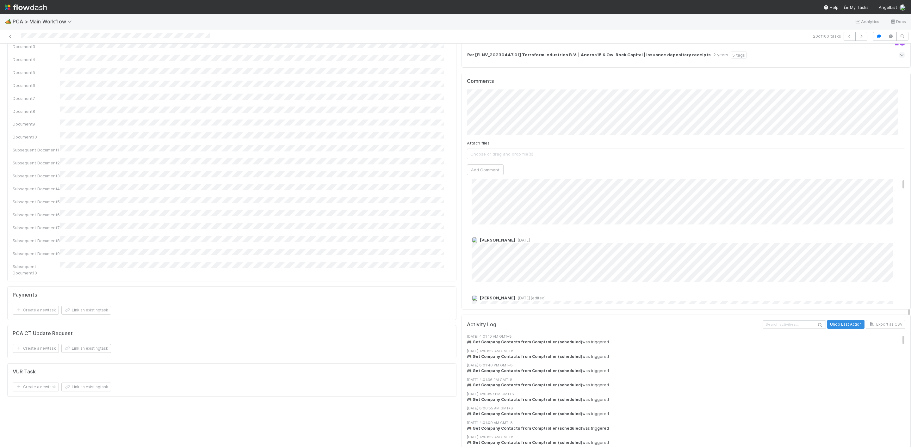
scroll to position [0, 0]
click at [11, 34] on link at bounding box center [10, 36] width 6 height 6
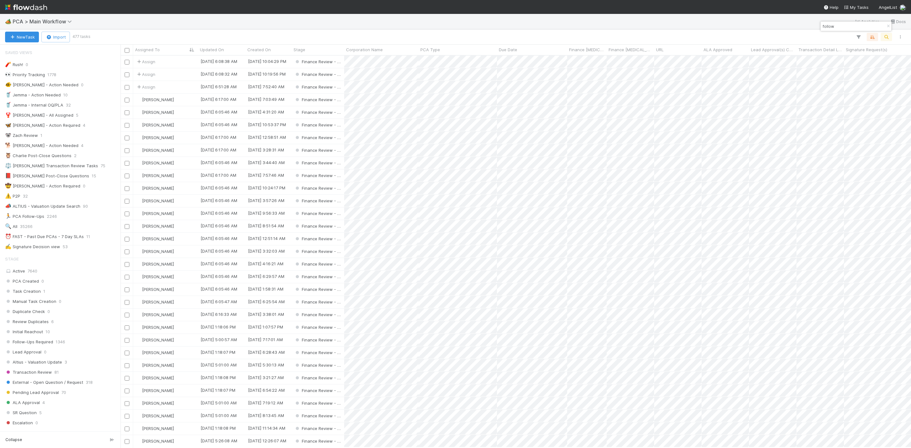
scroll to position [385, 784]
click at [181, 279] on div "[PERSON_NAME]" at bounding box center [165, 277] width 65 height 12
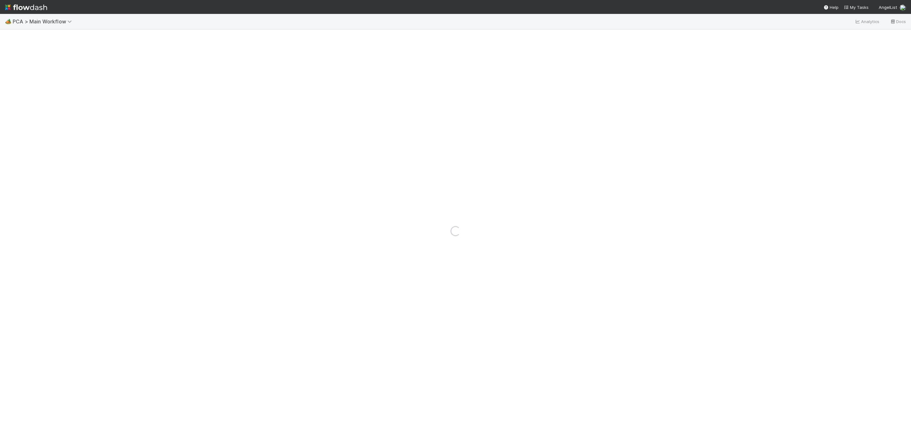
click at [285, 1] on nav "Help My Tasks AngelList" at bounding box center [455, 7] width 911 height 14
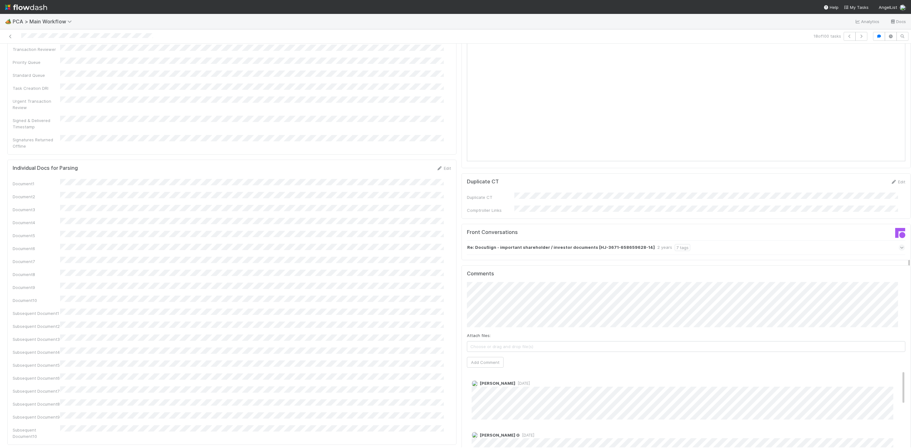
scroll to position [712, 0]
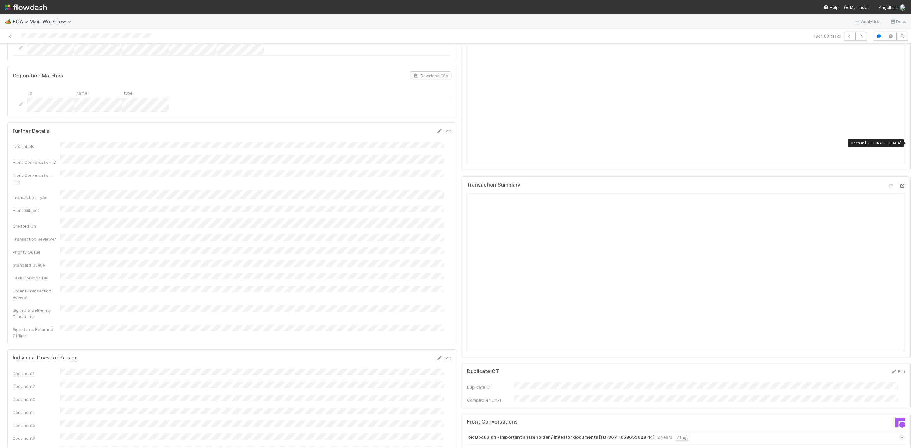
click at [899, 184] on icon at bounding box center [902, 186] width 6 height 4
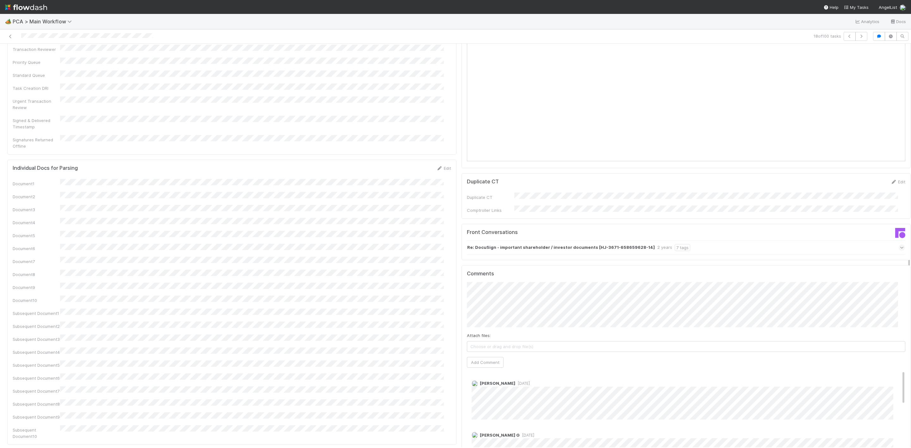
scroll to position [854, 0]
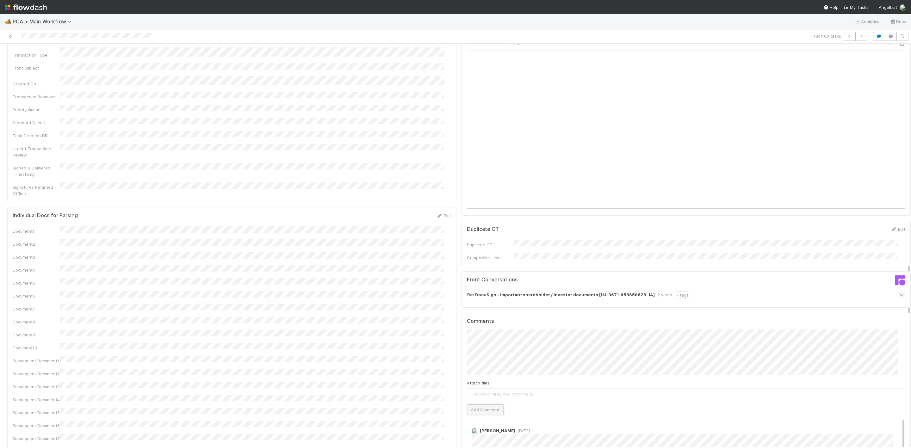
click at [487, 405] on button "Add Comment" at bounding box center [485, 410] width 37 height 11
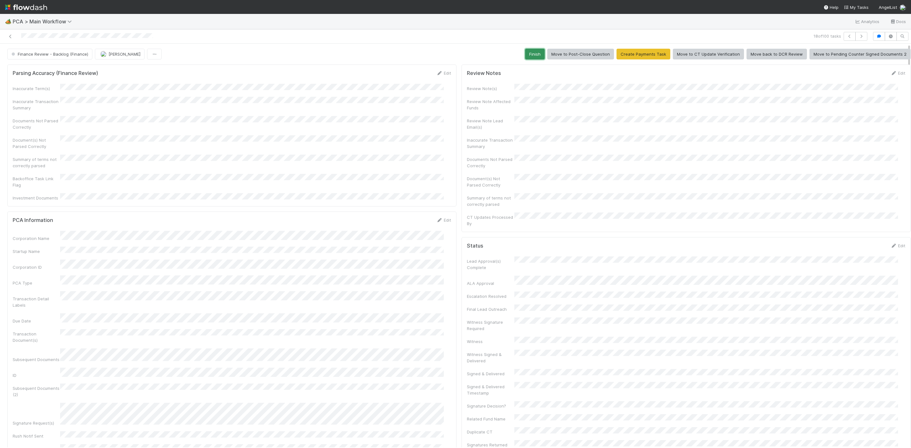
click at [527, 55] on button "Finish" at bounding box center [535, 54] width 20 height 11
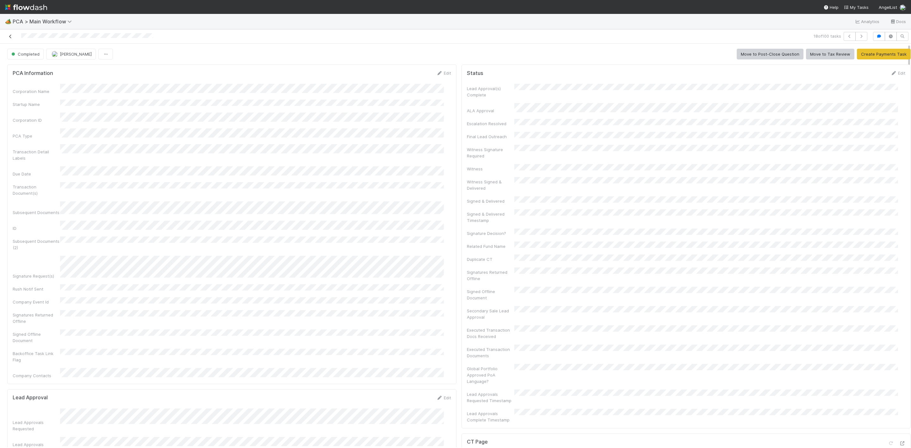
click at [11, 38] on icon at bounding box center [10, 36] width 6 height 4
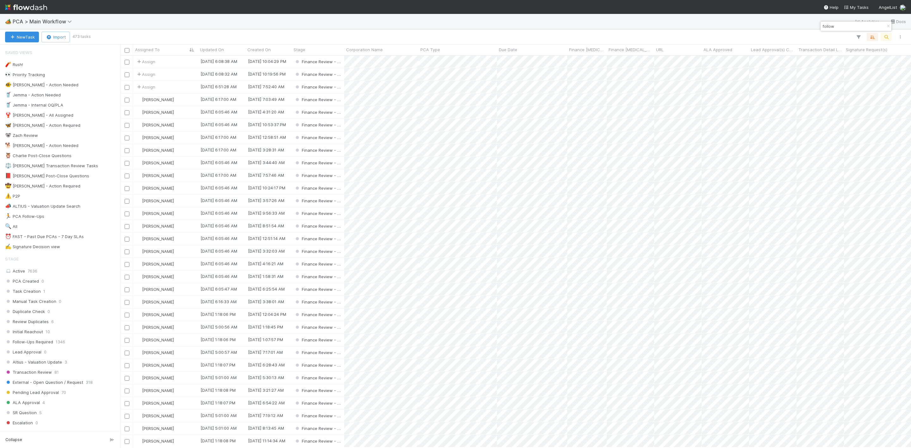
scroll to position [385, 784]
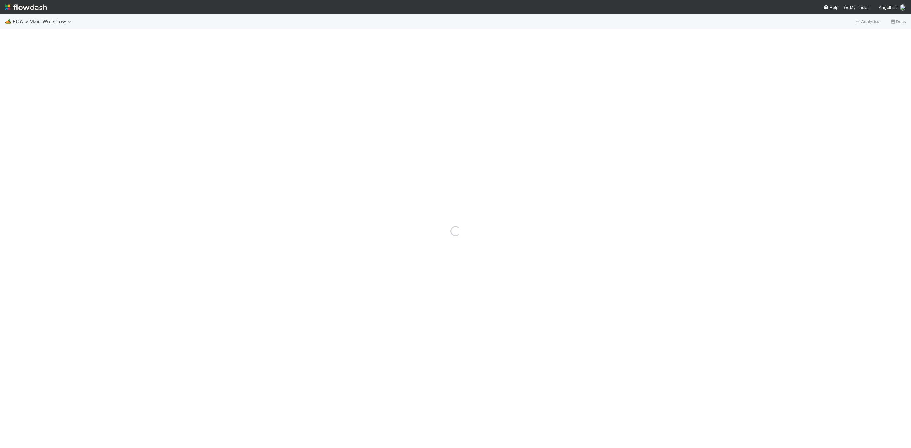
click at [382, 10] on nav "Help My Tasks AngelList" at bounding box center [455, 7] width 911 height 14
click at [899, 187] on icon at bounding box center [902, 189] width 6 height 4
click at [899, 232] on icon at bounding box center [902, 234] width 6 height 4
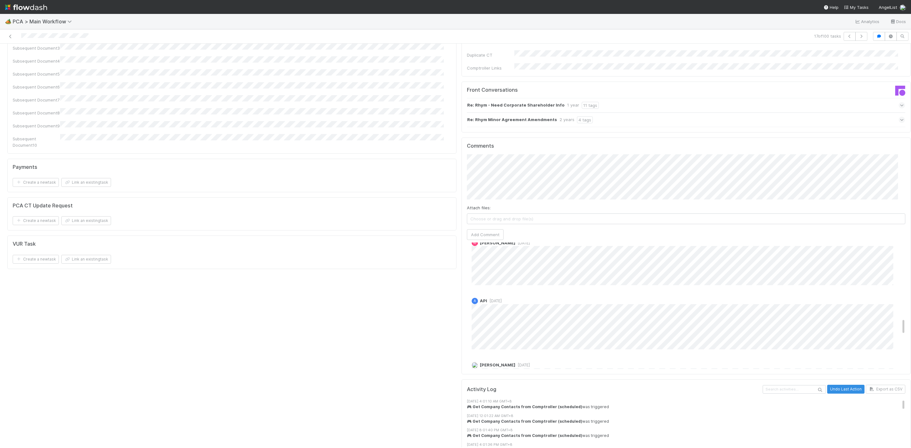
scroll to position [522, 0]
click at [467, 229] on button "Add Comment" at bounding box center [485, 234] width 37 height 11
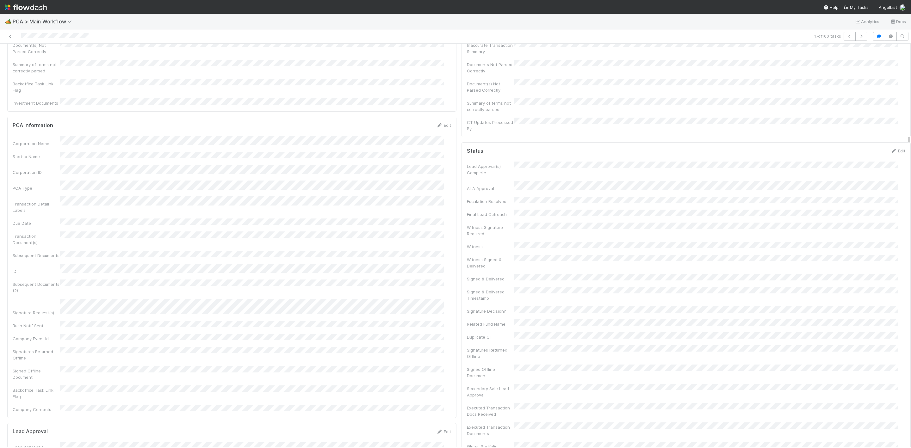
scroll to position [0, 0]
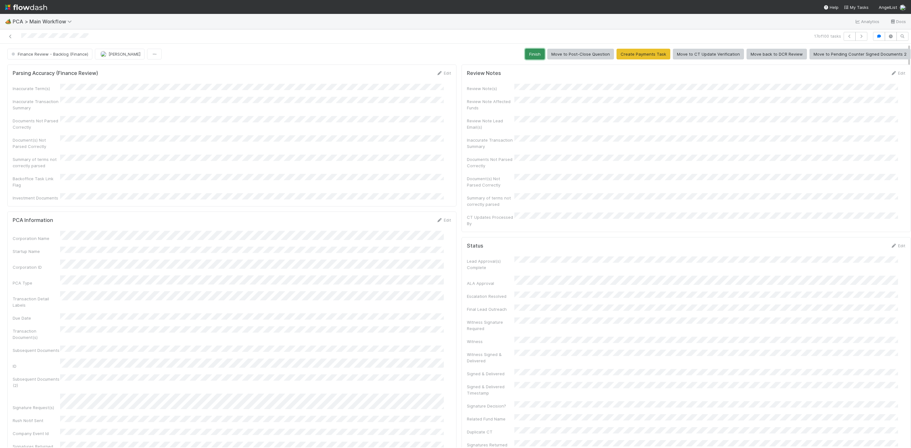
click at [527, 58] on button "Finish" at bounding box center [535, 54] width 20 height 11
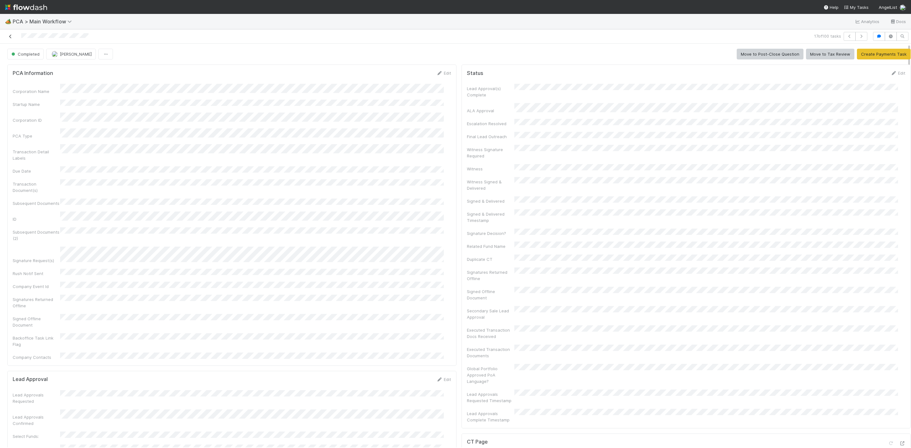
click at [12, 39] on link at bounding box center [10, 36] width 6 height 6
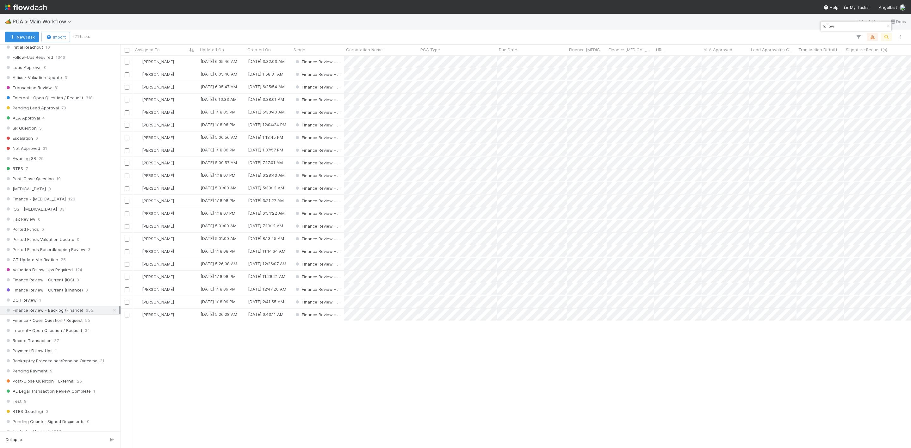
scroll to position [47, 0]
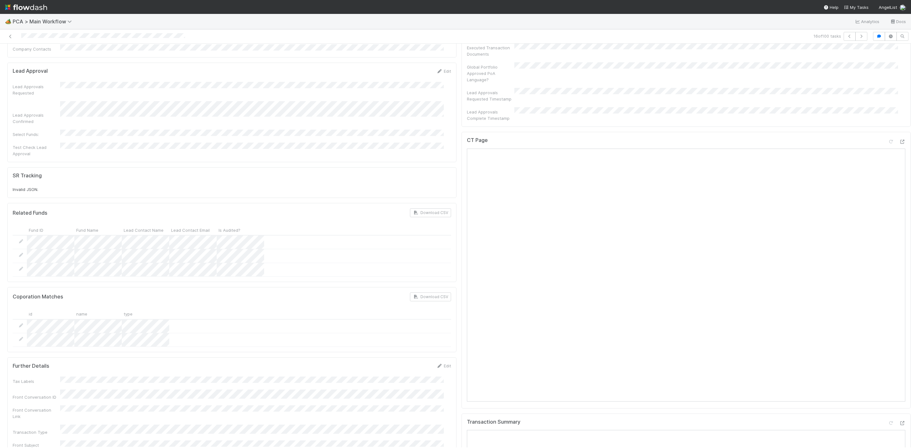
scroll to position [617, 0]
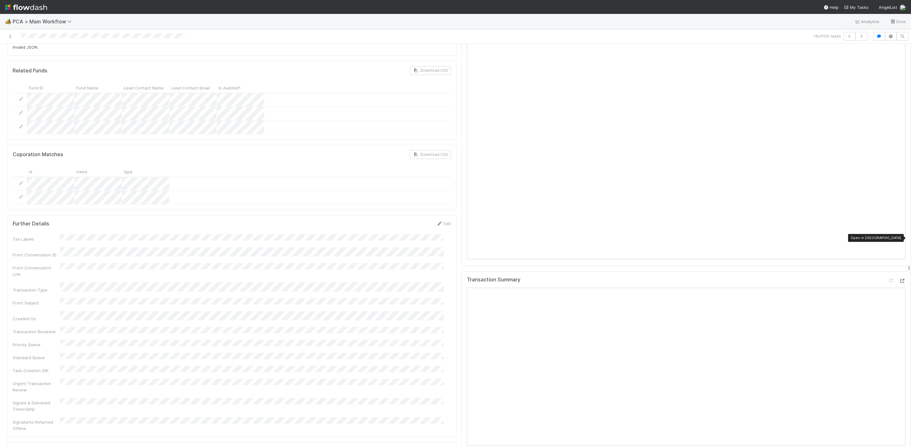
click at [899, 278] on div at bounding box center [902, 281] width 6 height 6
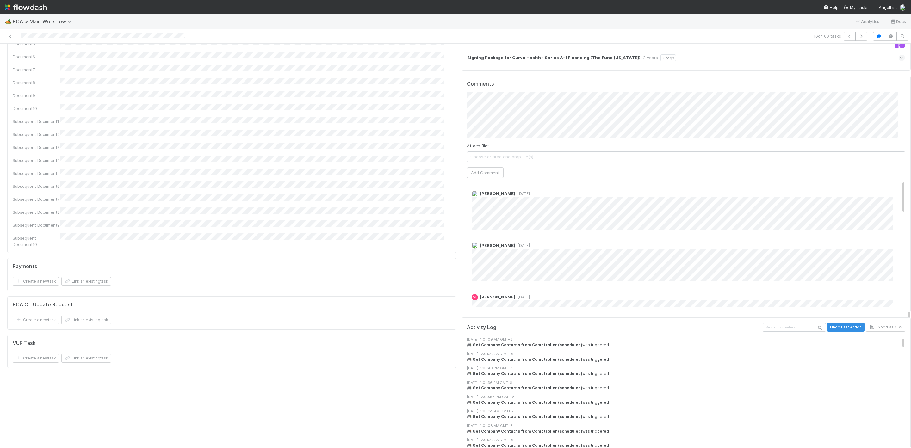
scroll to position [949, 0]
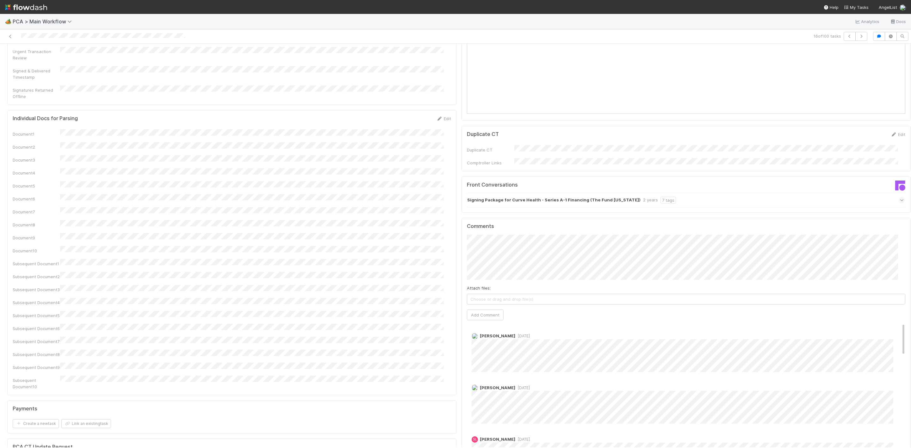
click at [492, 285] on div "Attach files: Choose or drag and drop file(s)" at bounding box center [686, 295] width 439 height 20
click at [485, 310] on button "Add Comment" at bounding box center [485, 315] width 37 height 11
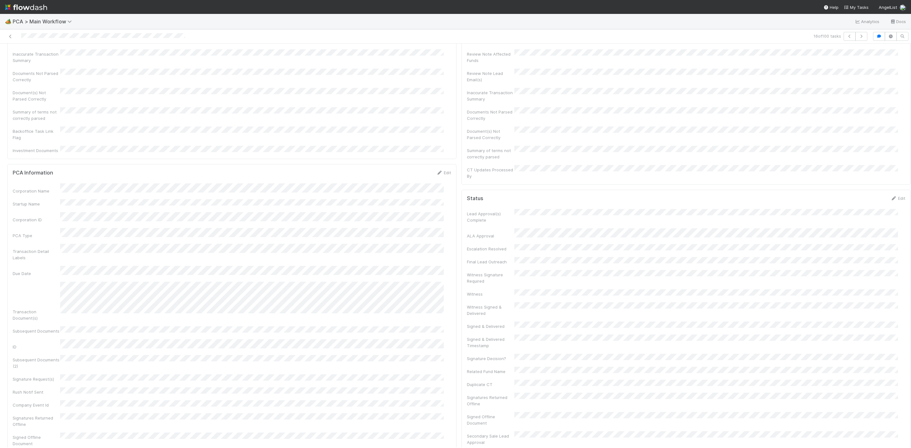
scroll to position [0, 0]
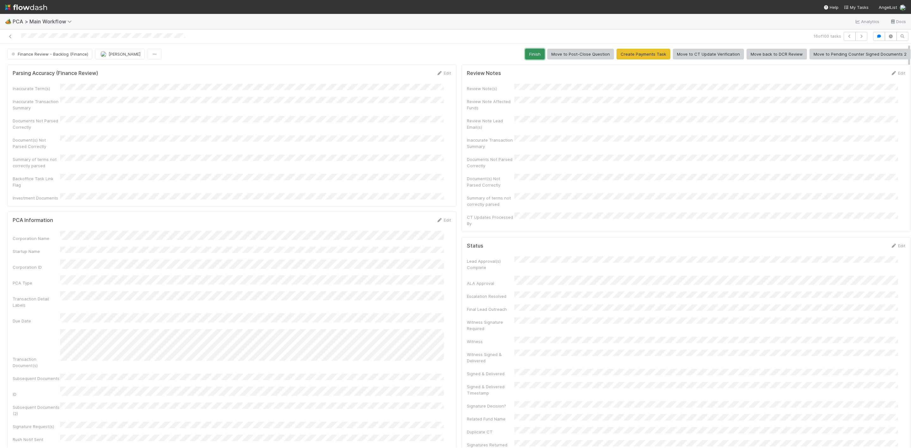
click at [525, 57] on button "Finish" at bounding box center [535, 54] width 20 height 11
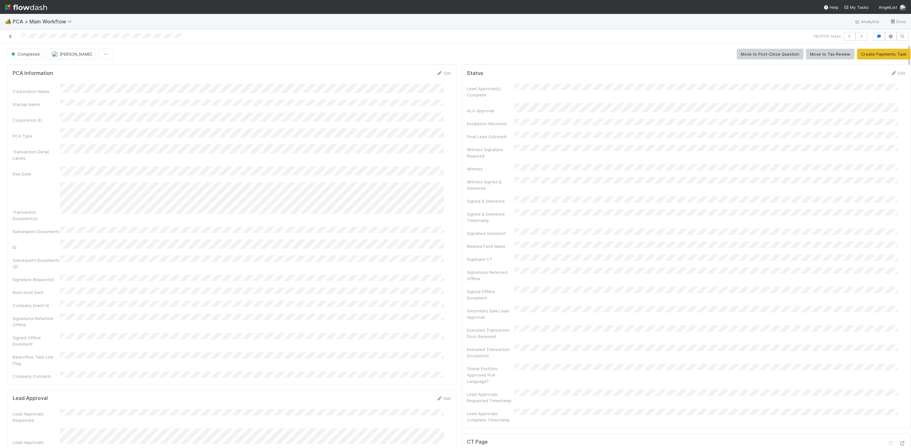
click at [9, 34] on icon at bounding box center [10, 36] width 6 height 4
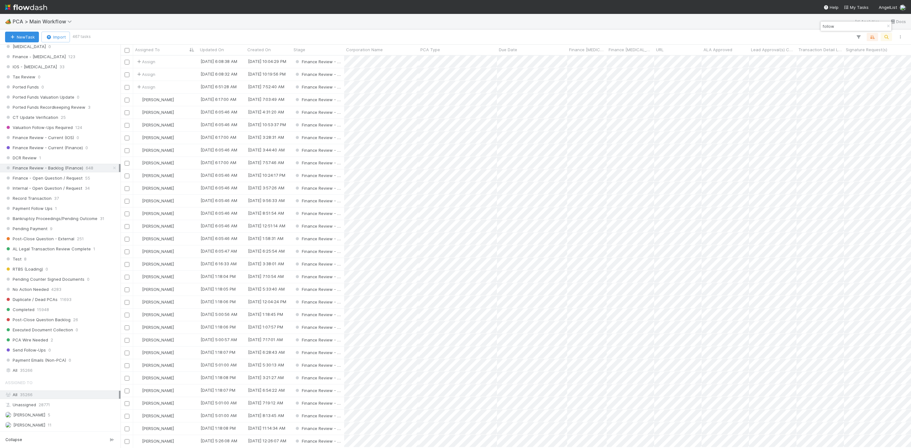
scroll to position [332, 0]
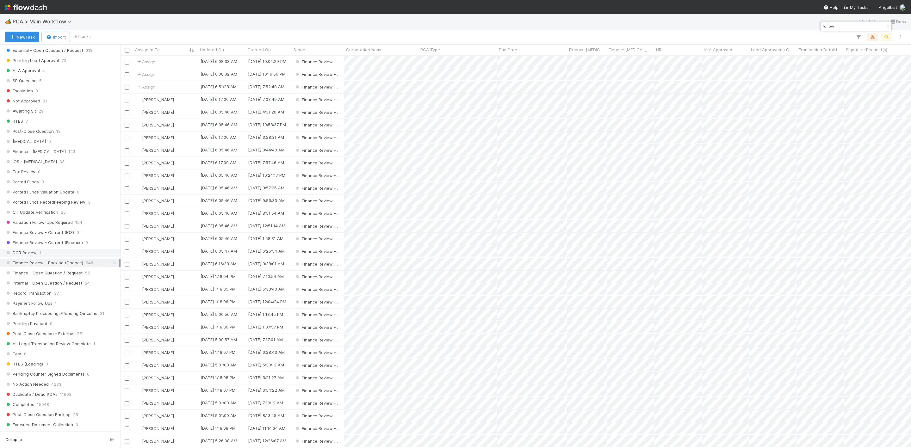
click at [47, 257] on div "DCR Review 1" at bounding box center [62, 253] width 114 height 8
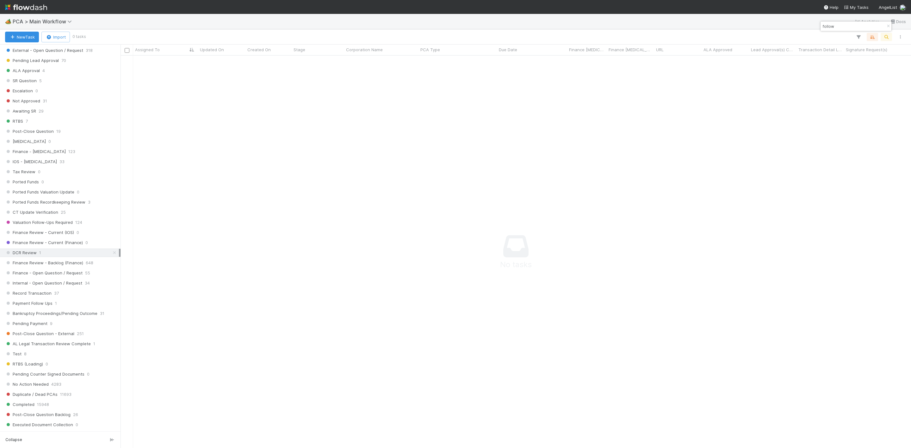
scroll to position [378, 777]
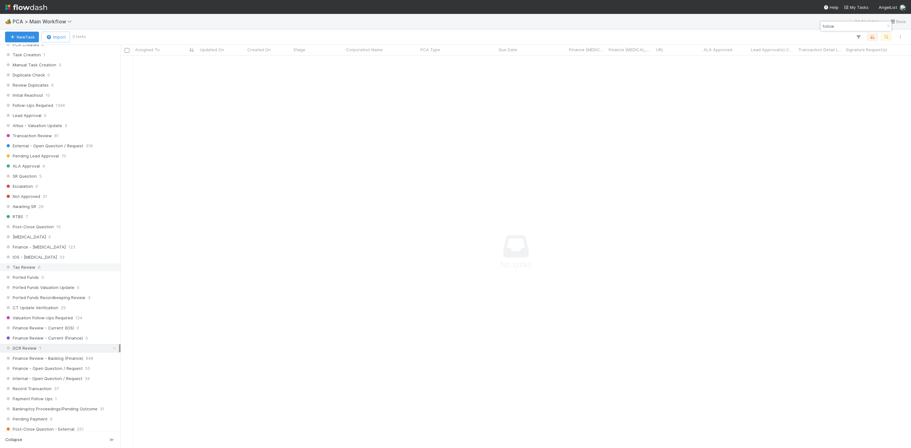
scroll to position [237, 0]
click at [55, 342] on div "Finance Review - Current (Finance) 0" at bounding box center [60, 338] width 121 height 9
click at [34, 352] on span "DCR Review" at bounding box center [21, 348] width 32 height 8
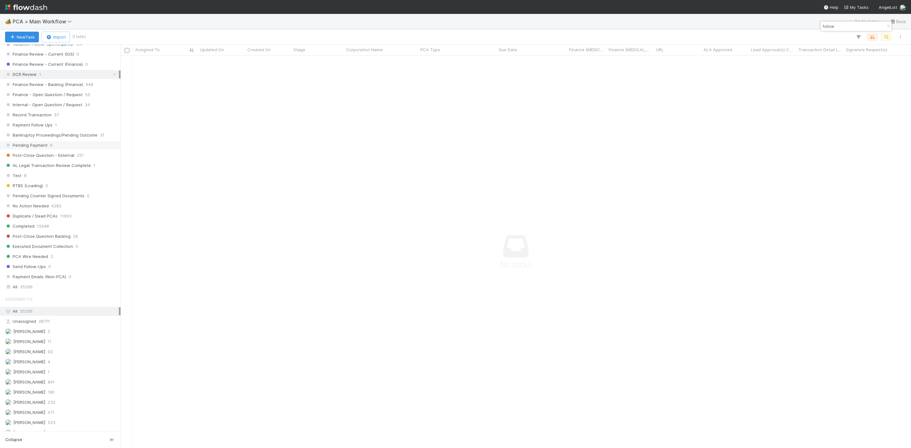
scroll to position [522, 0]
click at [891, 26] on icon "button" at bounding box center [888, 26] width 6 height 4
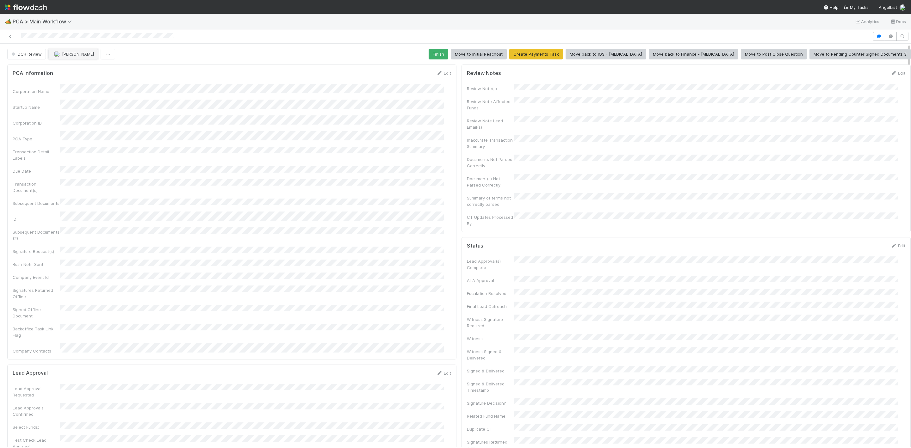
click at [82, 56] on span "[PERSON_NAME]" at bounding box center [78, 54] width 32 height 5
click at [277, 111] on div at bounding box center [455, 224] width 911 height 448
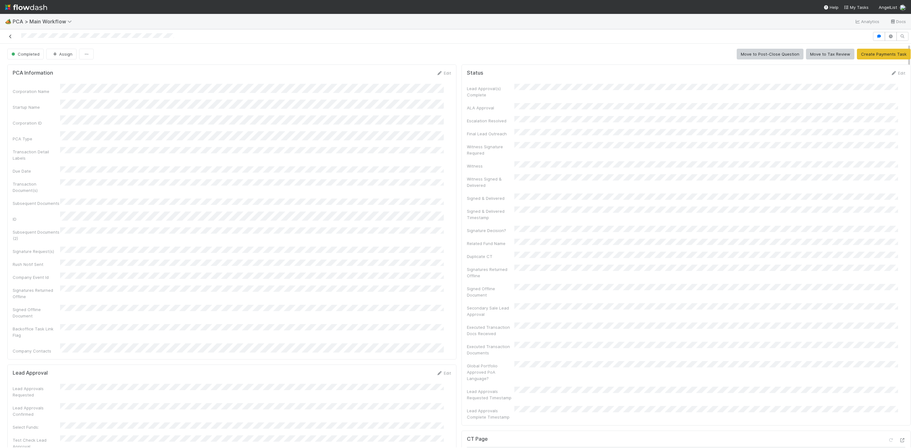
click at [12, 39] on link at bounding box center [10, 36] width 6 height 6
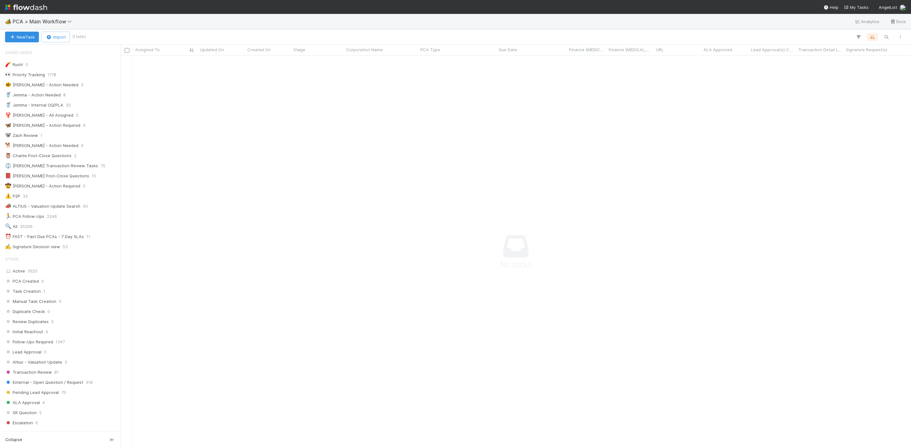
click at [9, 4] on img at bounding box center [26, 7] width 42 height 11
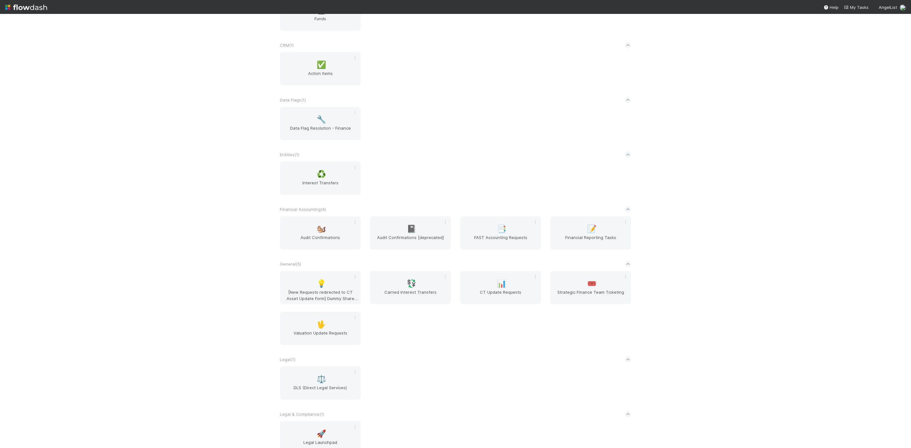
scroll to position [101, 0]
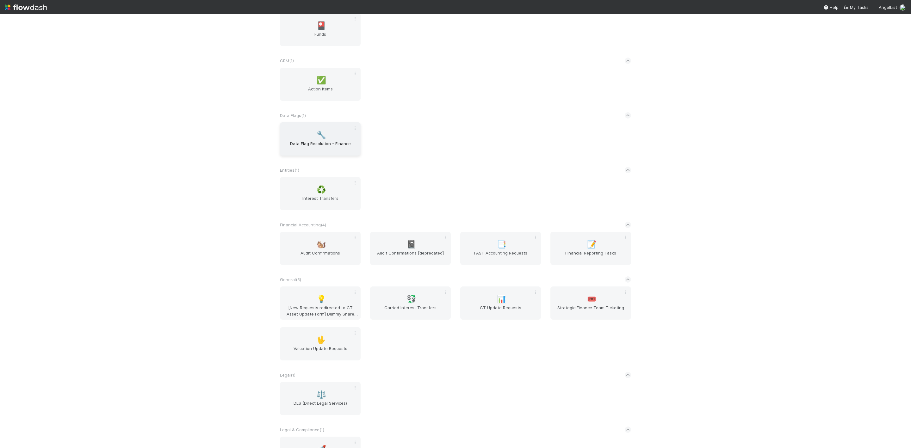
click at [312, 128] on div "🔧 Data Flag Resolution - Finance" at bounding box center [320, 138] width 81 height 33
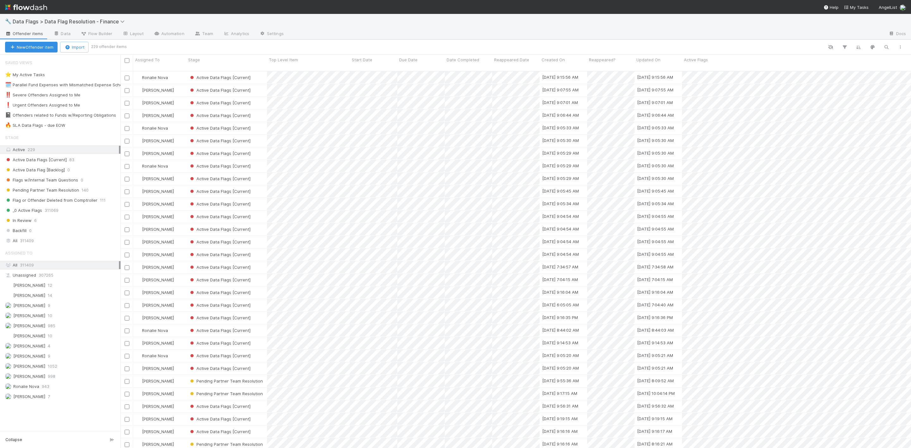
scroll to position [374, 784]
click at [157, 61] on span "Assigned To" at bounding box center [147, 60] width 25 height 6
click at [161, 72] on div "Sort A → Z" at bounding box center [172, 71] width 72 height 9
click at [66, 126] on div "🔥 SLA Data Flags - due EOW 33" at bounding box center [63, 126] width 116 height 8
click at [260, 87] on div "Active Data Flags [Current]" at bounding box center [226, 90] width 81 height 12
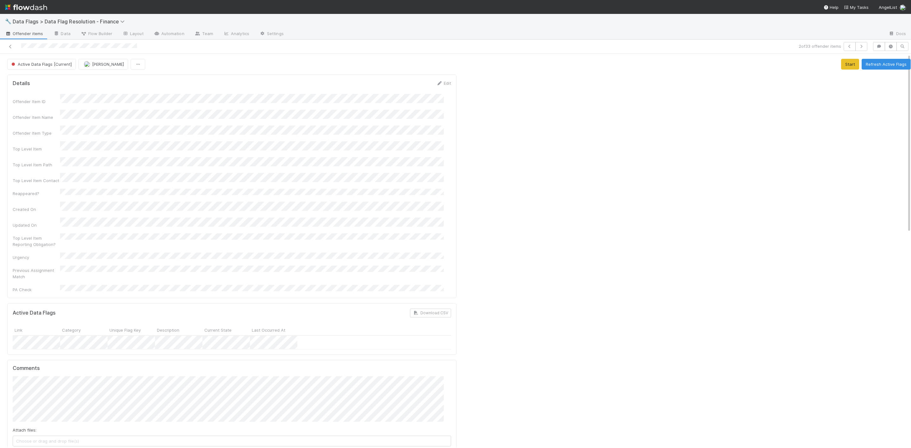
click at [43, 64] on span "Active Data Flags [Current]" at bounding box center [41, 64] width 62 height 5
click at [46, 83] on span "Pending Partner Team Resolution" at bounding box center [46, 80] width 74 height 5
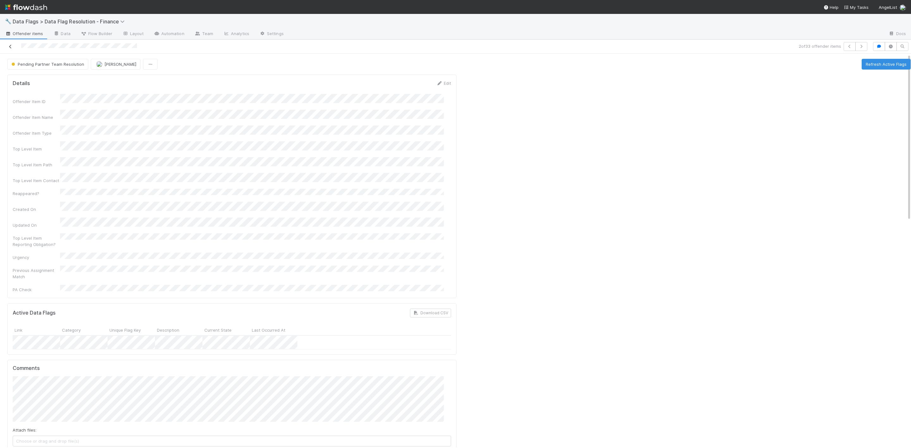
click at [9, 47] on icon at bounding box center [10, 47] width 6 height 4
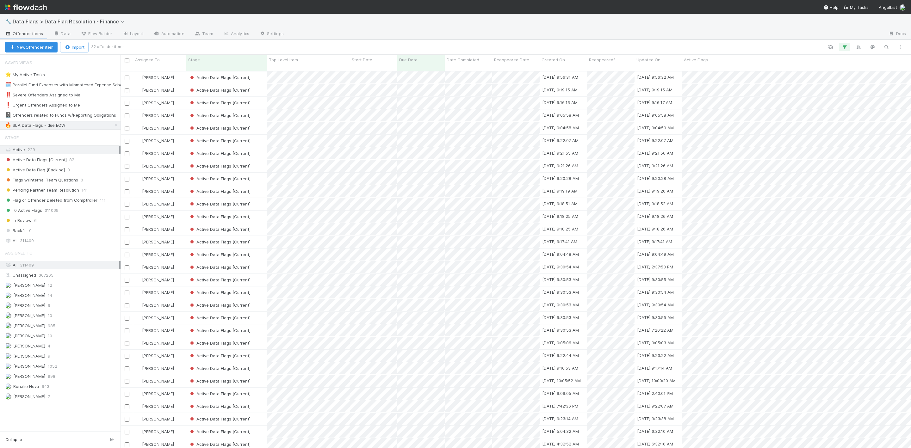
scroll to position [374, 784]
click at [173, 57] on div "Assigned To" at bounding box center [160, 60] width 50 height 6
click at [167, 71] on div "Sort A → Z" at bounding box center [172, 71] width 72 height 9
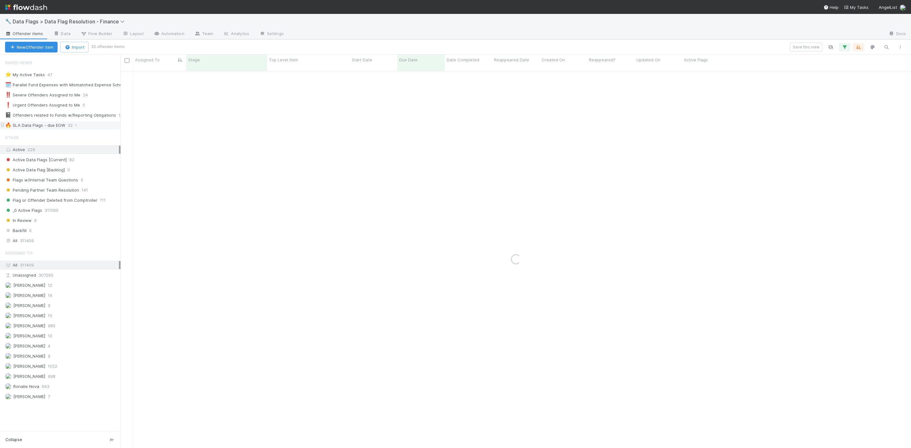
click at [79, 129] on div "🔥 SLA Data Flags - due EOW 32" at bounding box center [63, 126] width 116 height 8
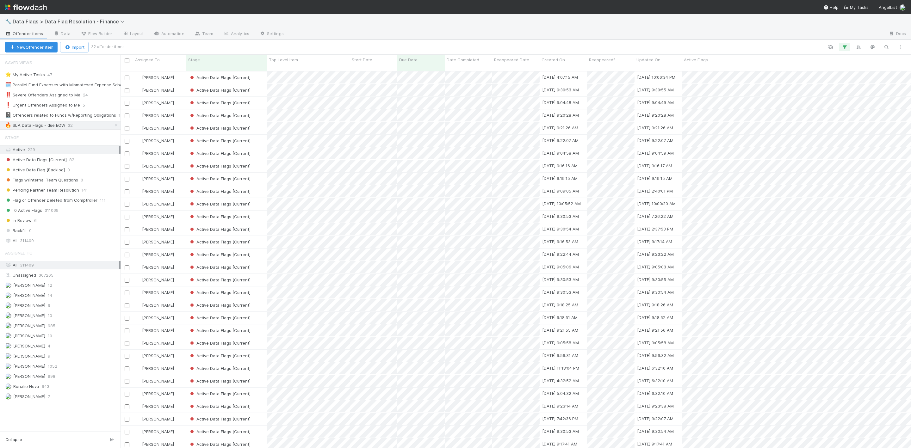
scroll to position [374, 784]
click at [177, 84] on div "[PERSON_NAME]" at bounding box center [159, 90] width 53 height 12
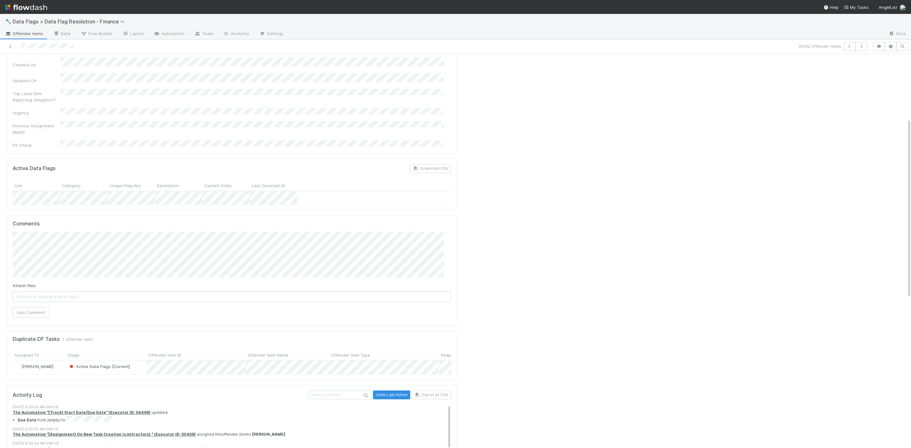
scroll to position [142, 0]
